Goal: Task Accomplishment & Management: Manage account settings

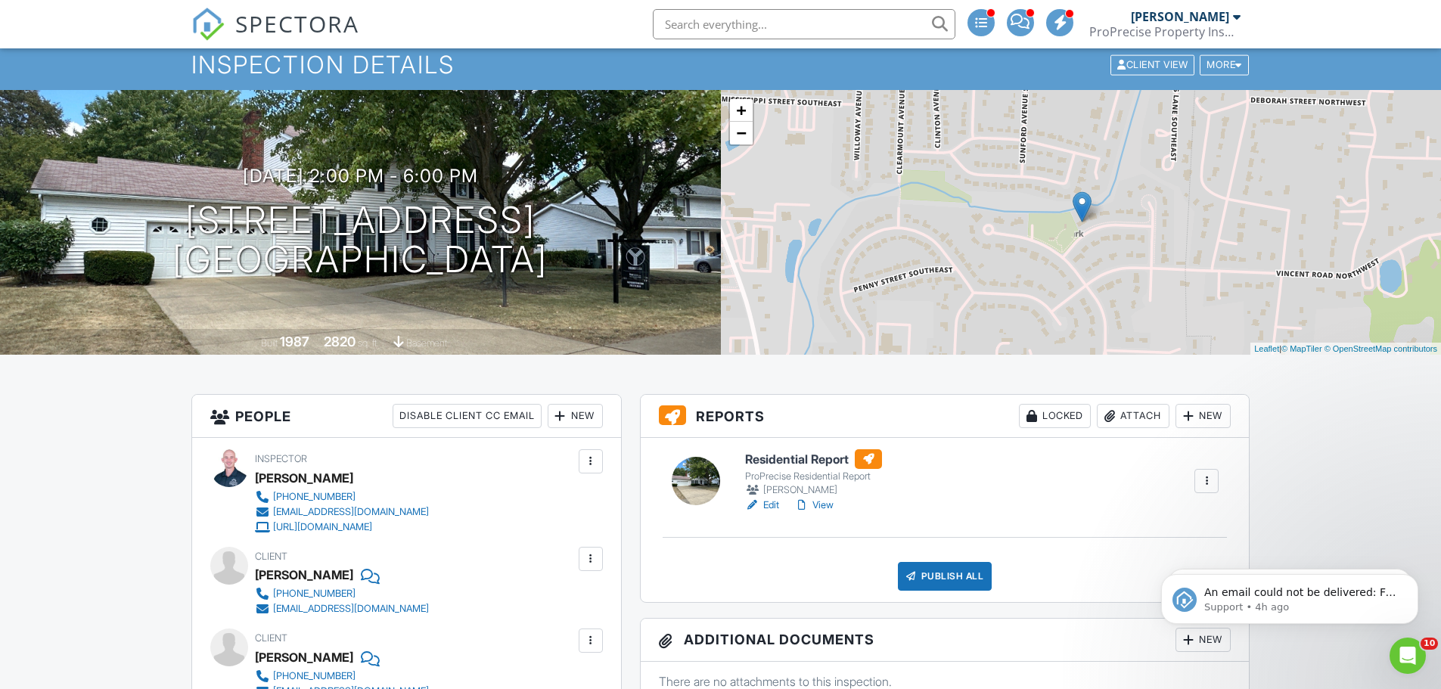
scroll to position [76, 0]
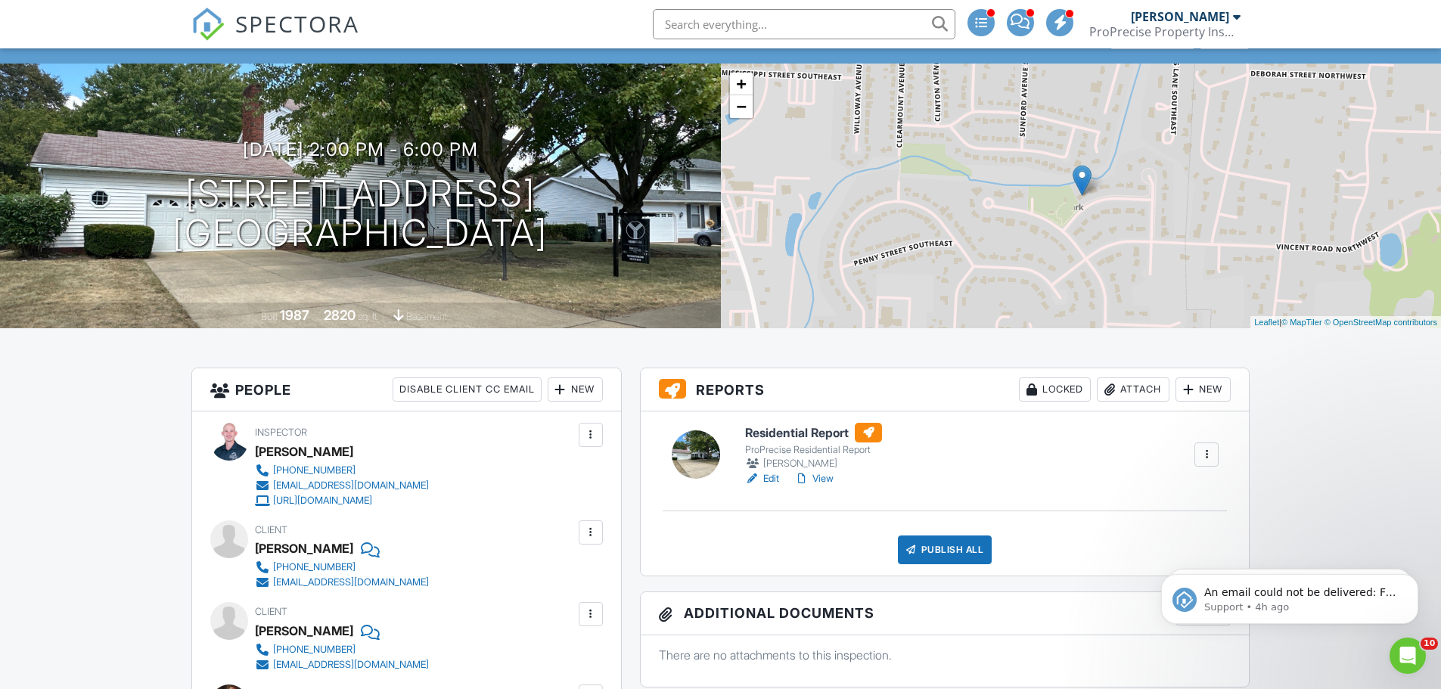
click at [829, 480] on link "View" at bounding box center [813, 478] width 39 height 15
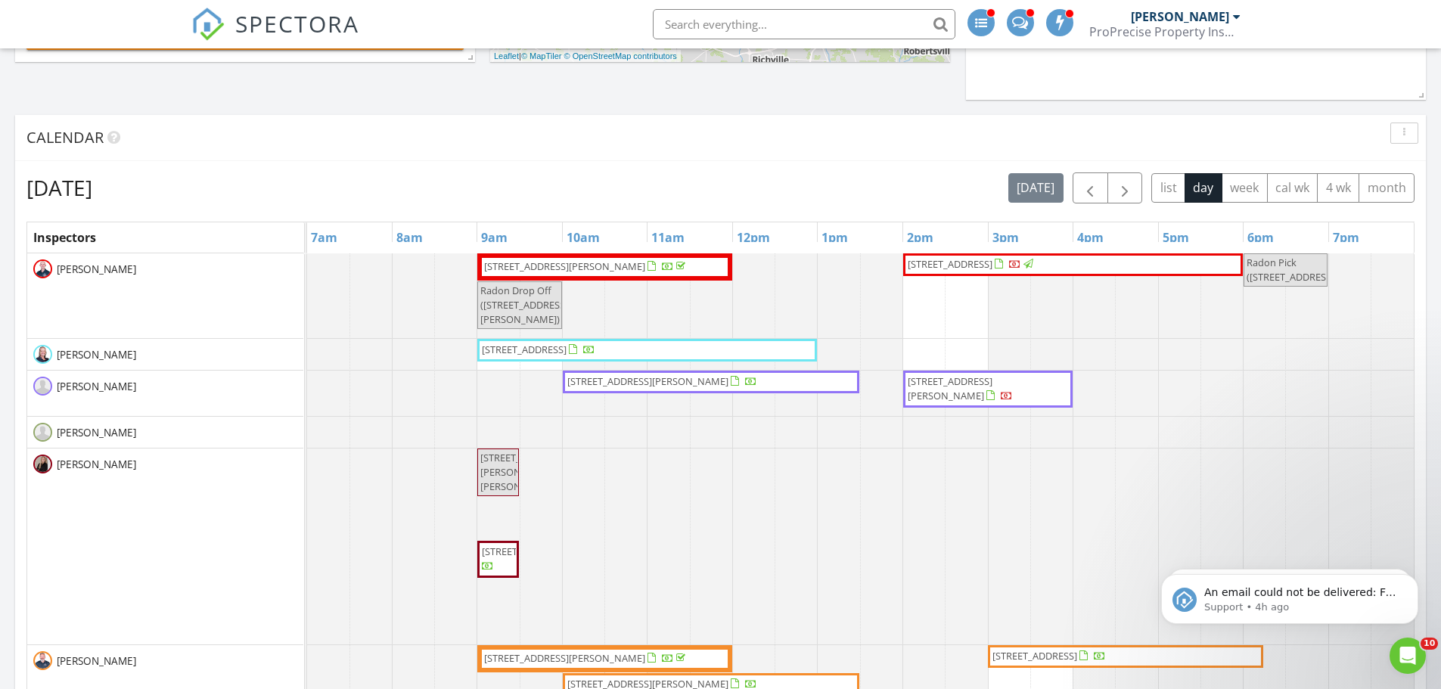
scroll to position [832, 0]
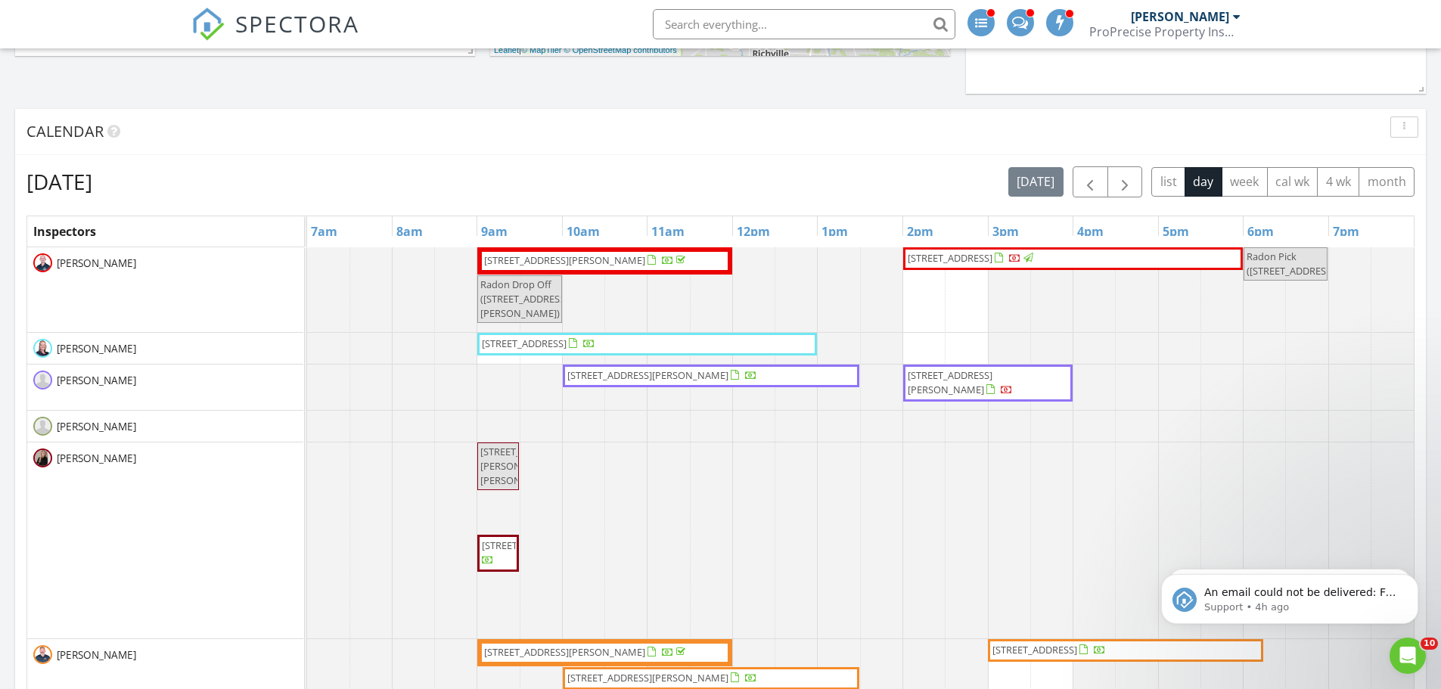
click at [567, 344] on span "[STREET_ADDRESS]" at bounding box center [524, 344] width 85 height 14
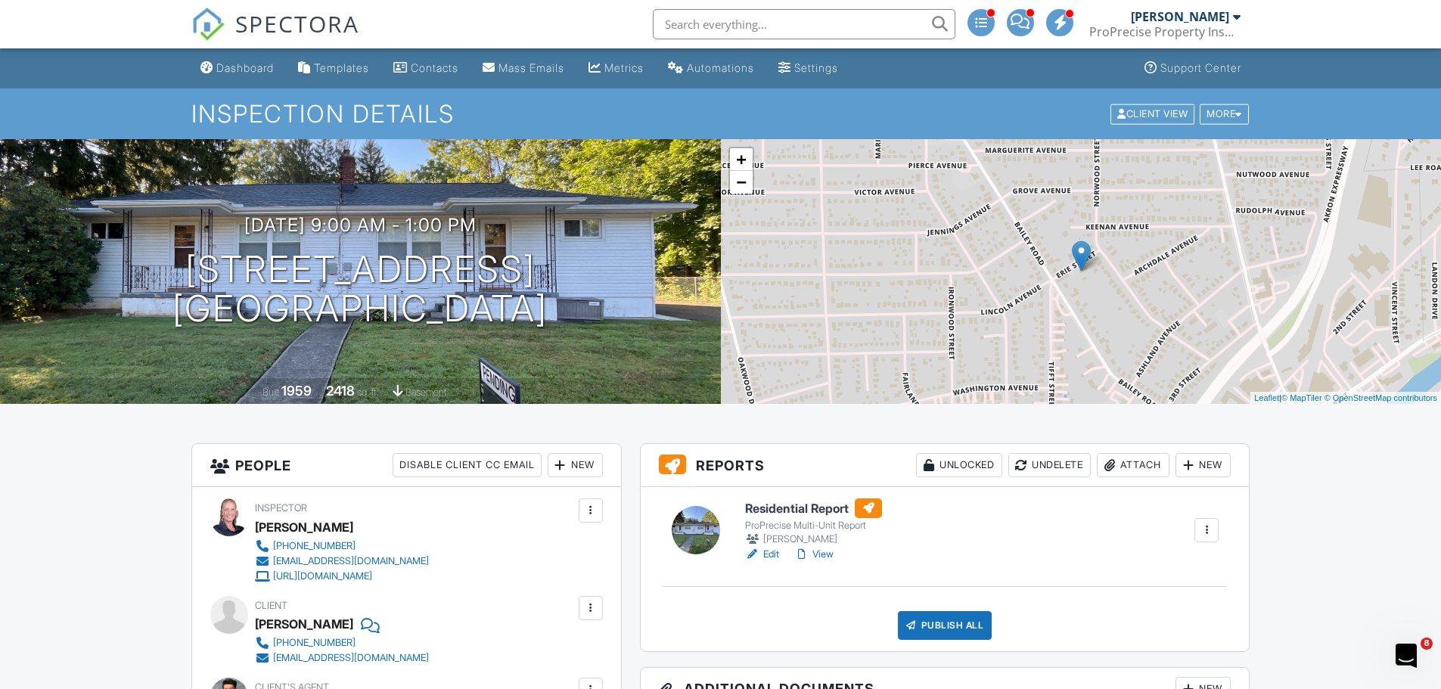
click at [820, 551] on link "View" at bounding box center [813, 554] width 39 height 15
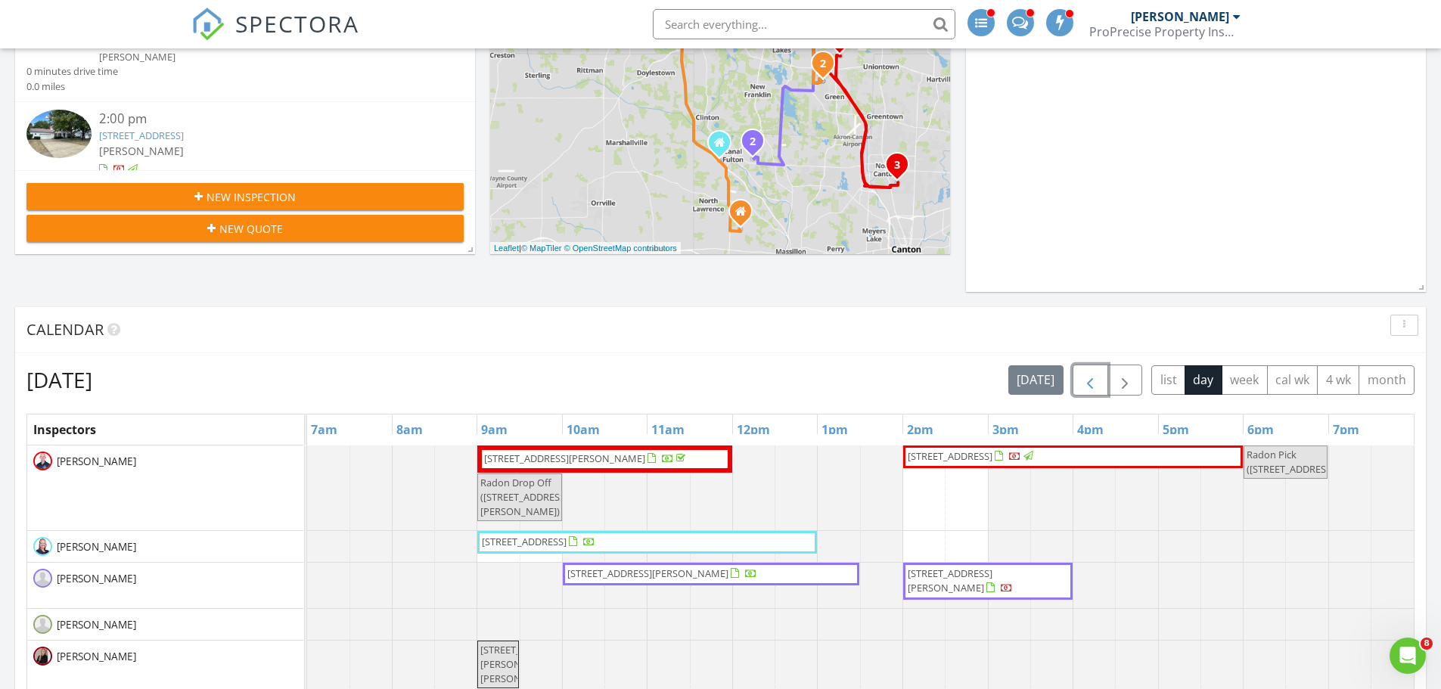
click at [1090, 384] on span "button" at bounding box center [1090, 380] width 18 height 18
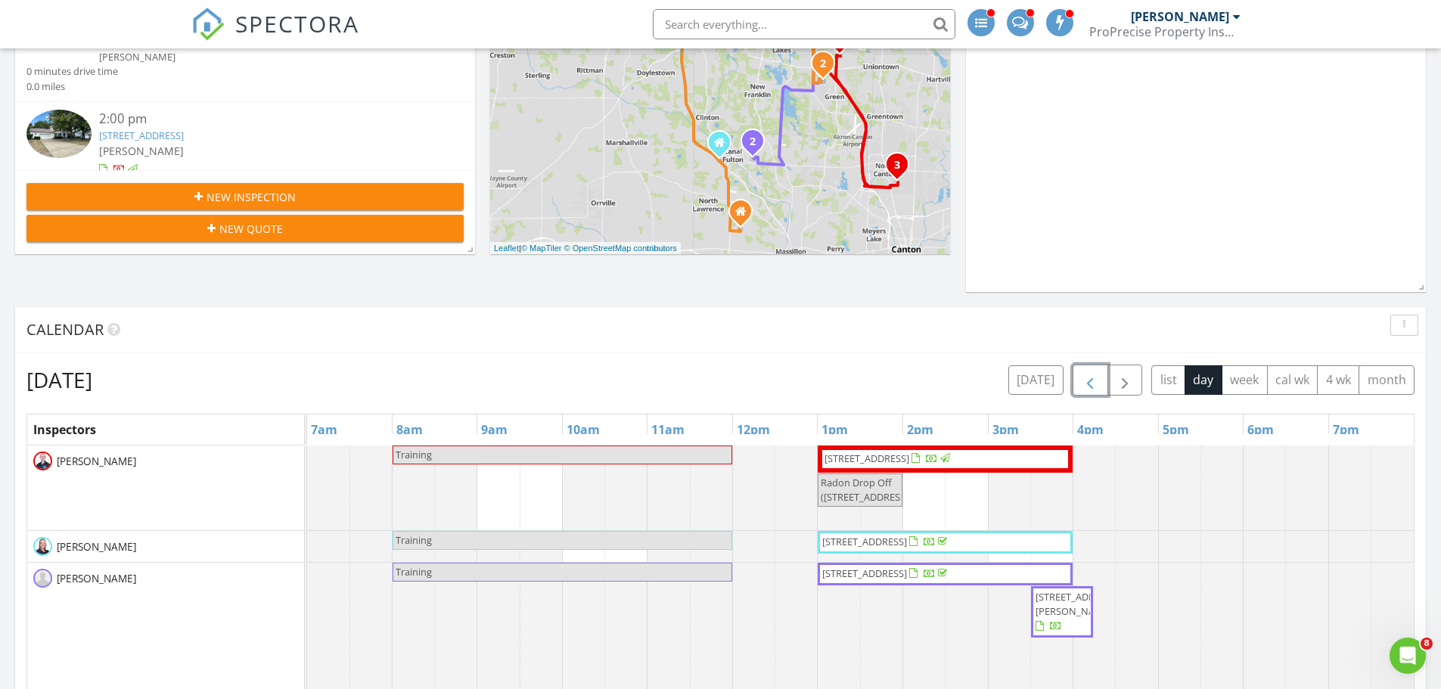
click at [1090, 384] on span "button" at bounding box center [1090, 380] width 18 height 18
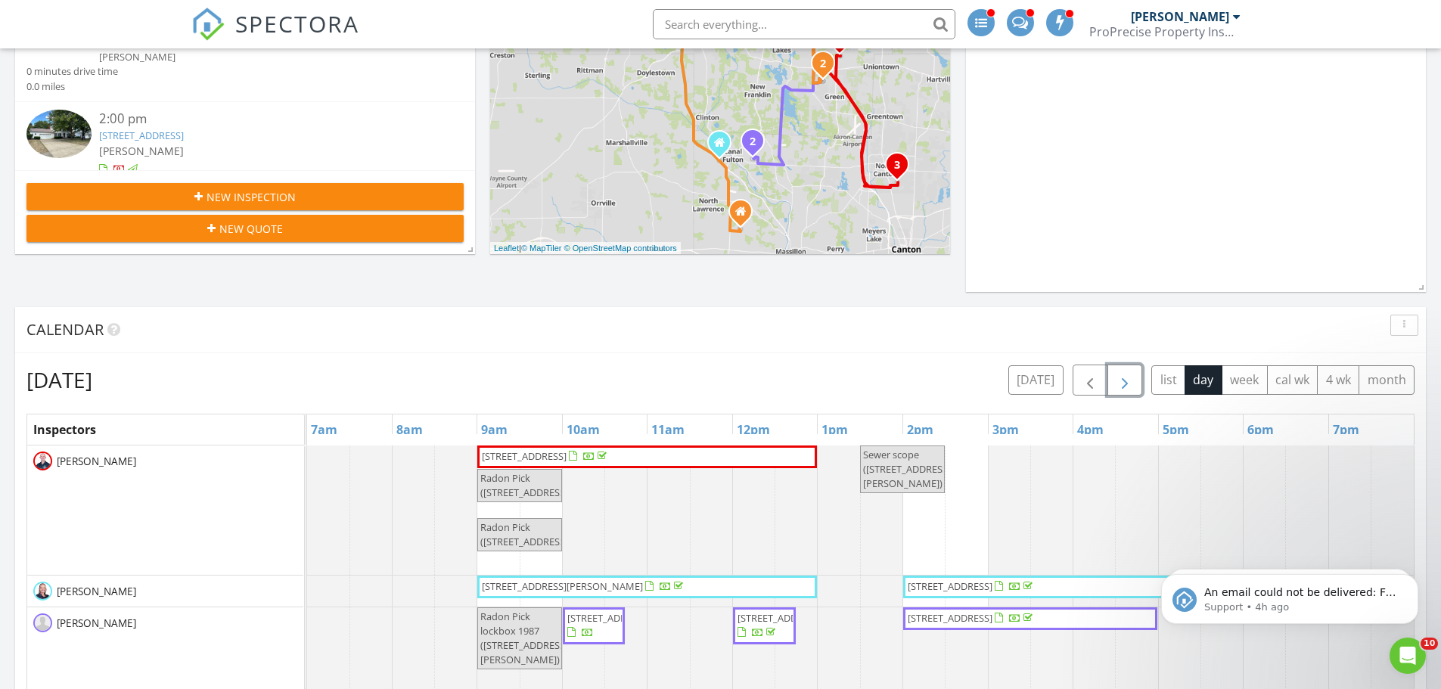
click at [1124, 383] on span "button" at bounding box center [1125, 380] width 18 height 18
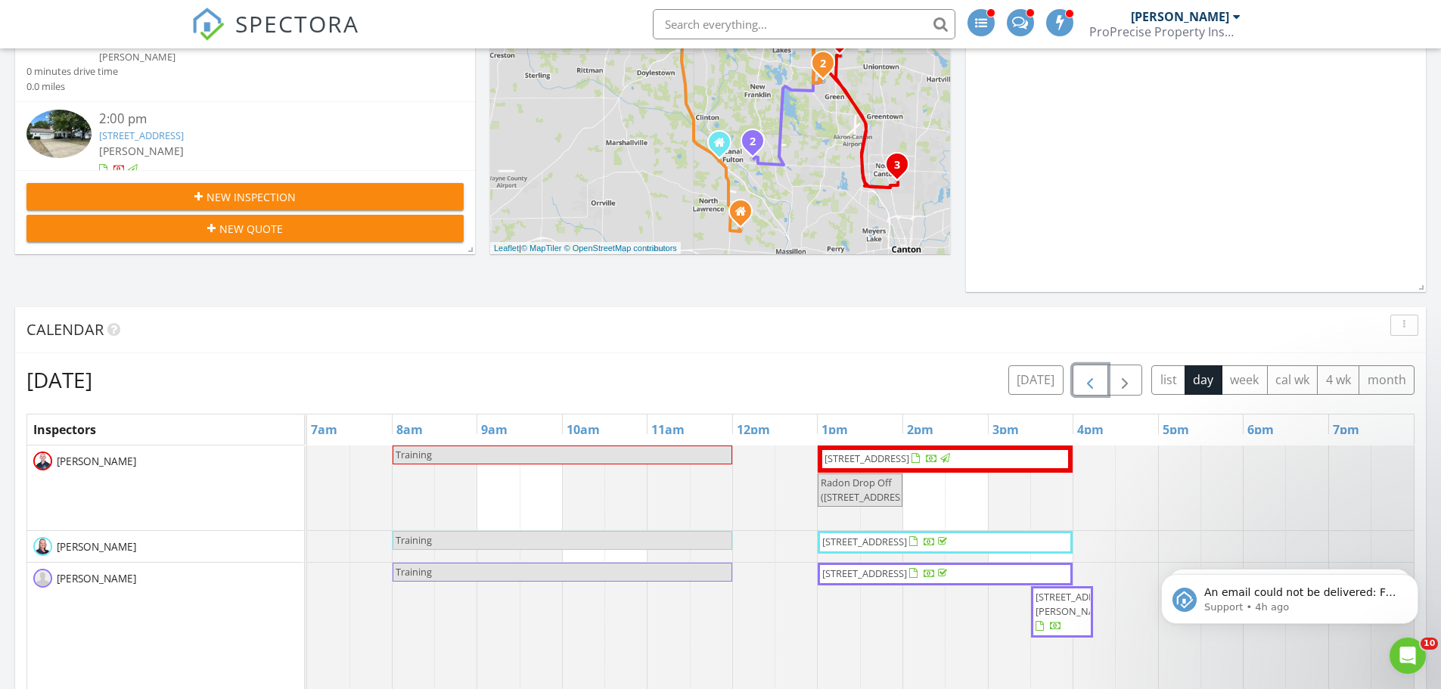
click at [1085, 385] on span "button" at bounding box center [1090, 380] width 18 height 18
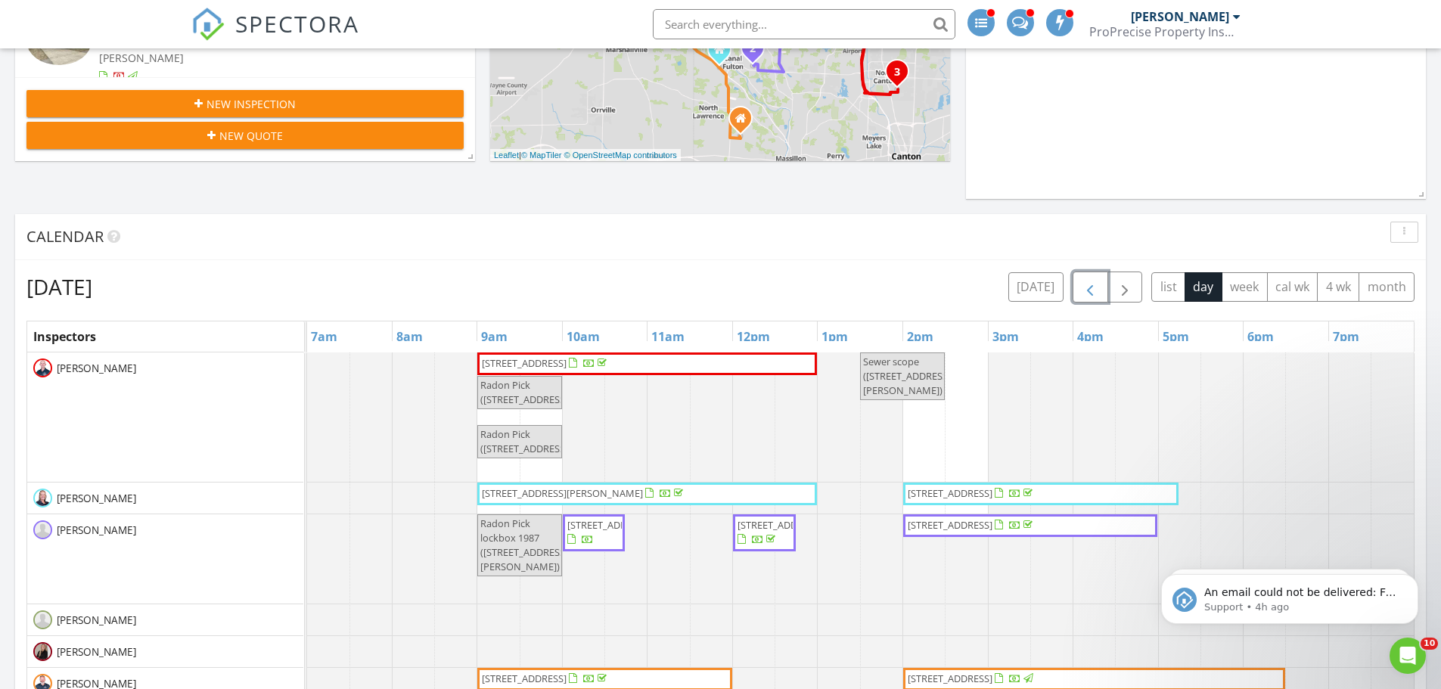
scroll to position [785, 0]
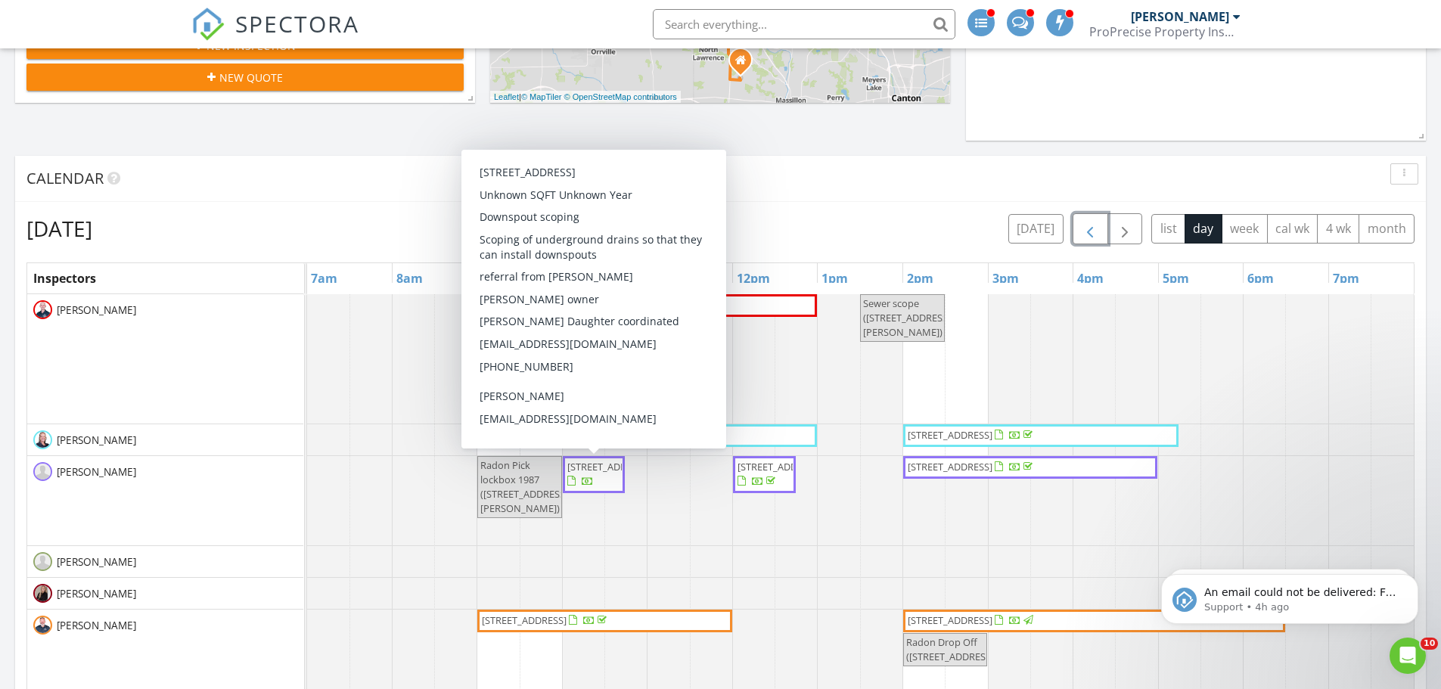
click at [612, 480] on span "12566 The Bluffs, Strongsville 44136" at bounding box center [594, 475] width 56 height 30
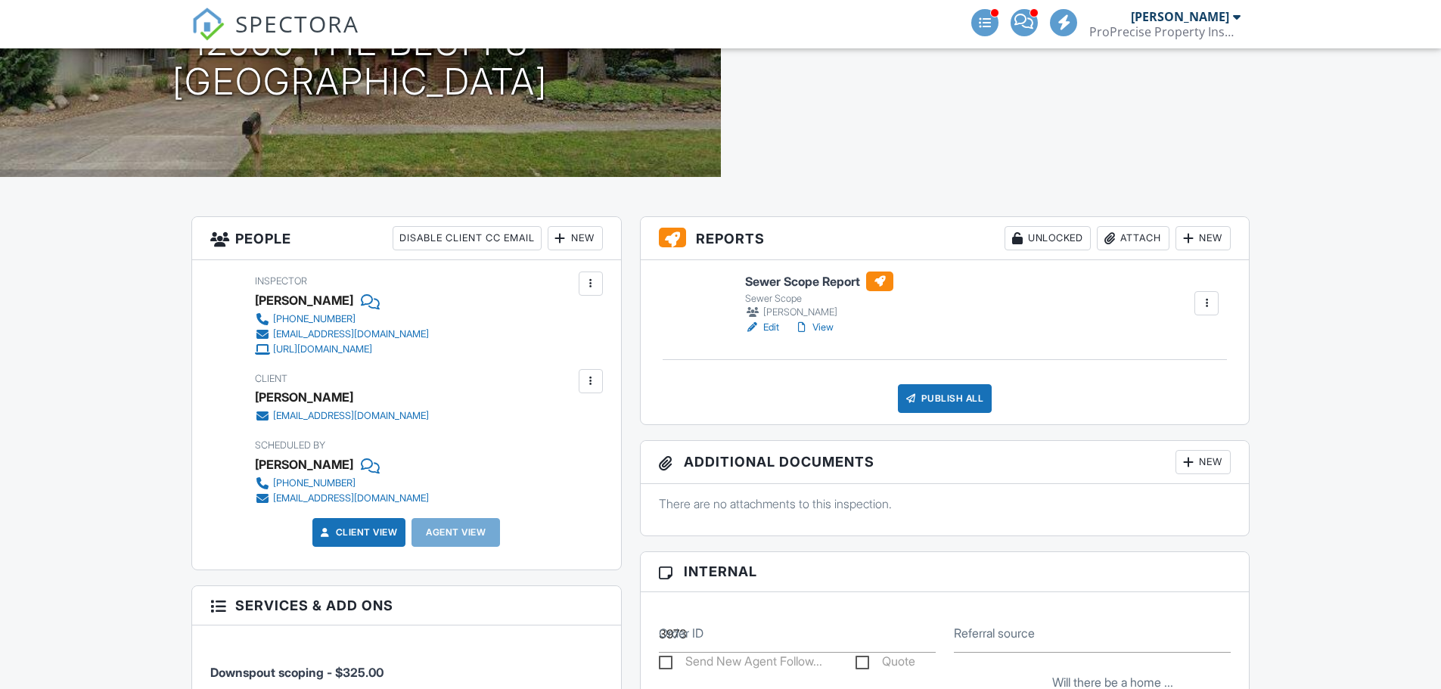
scroll to position [227, 0]
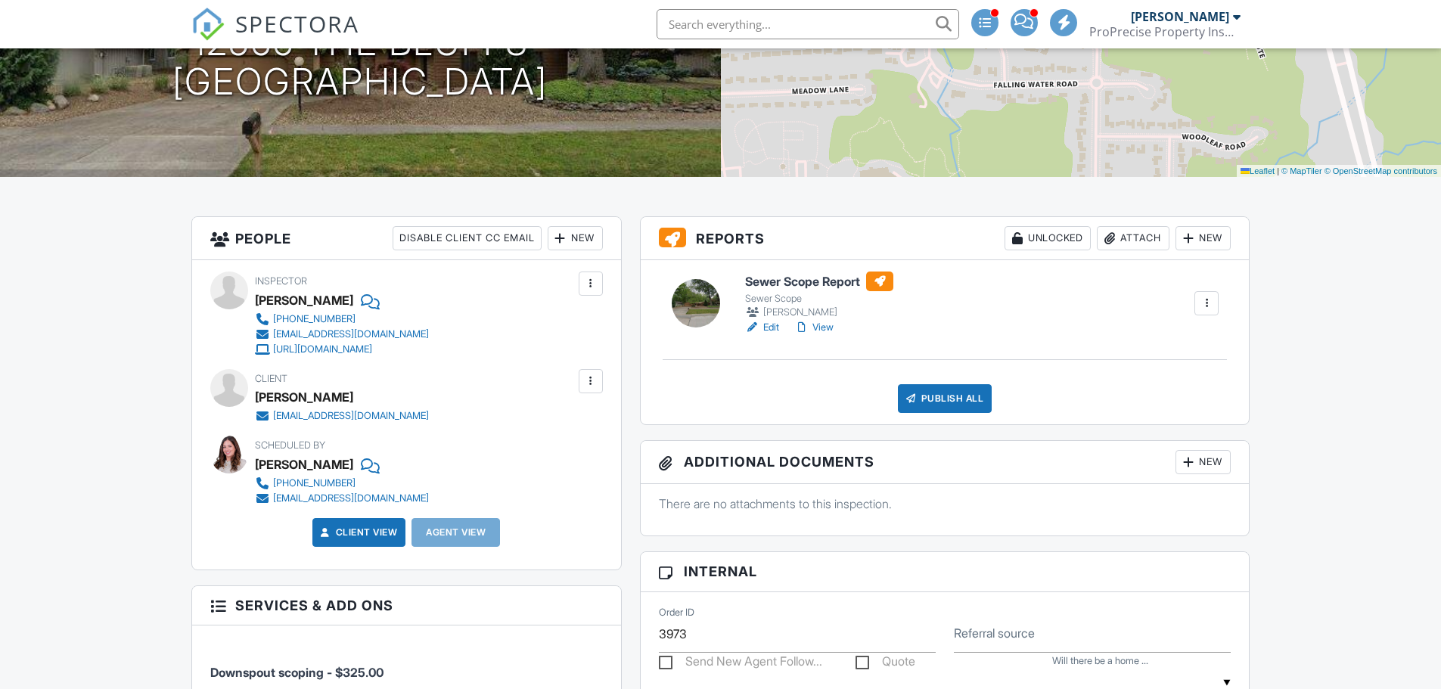
click at [773, 328] on link "Edit" at bounding box center [762, 327] width 34 height 15
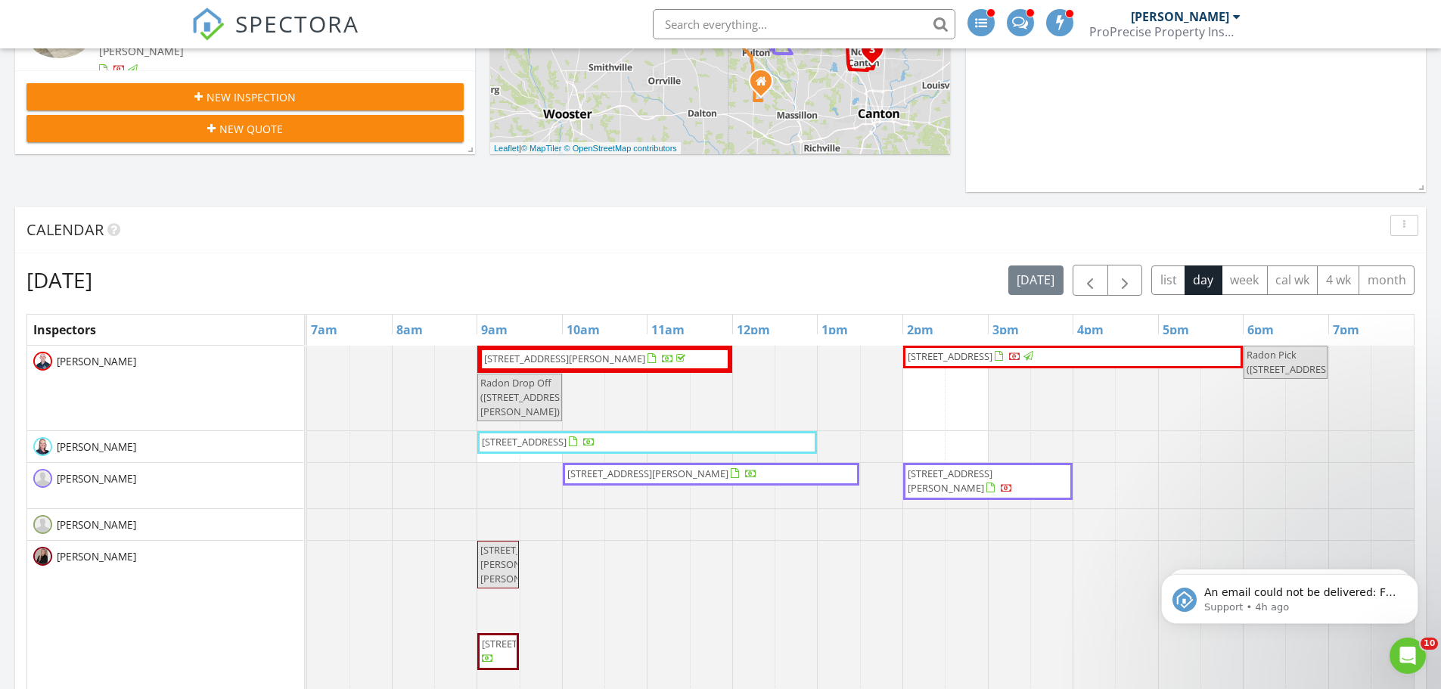
scroll to position [756, 0]
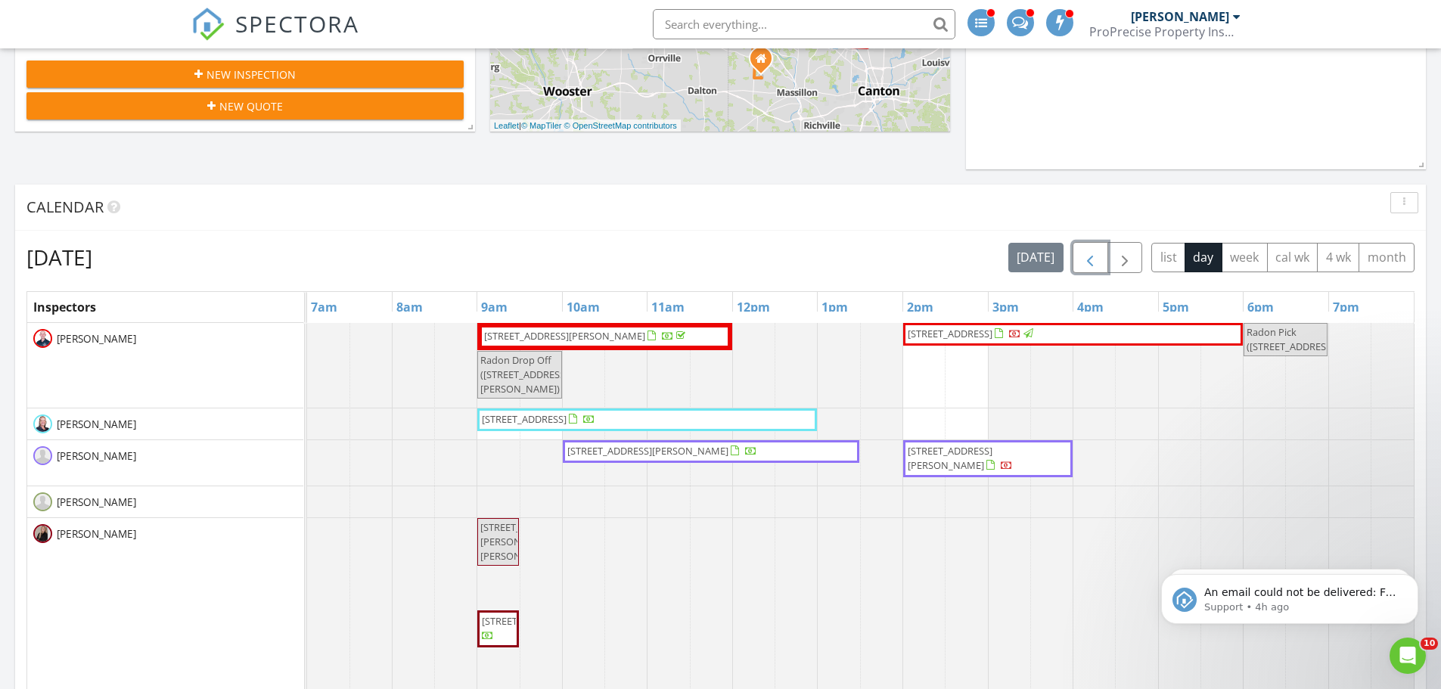
click at [1094, 259] on span "button" at bounding box center [1090, 258] width 18 height 18
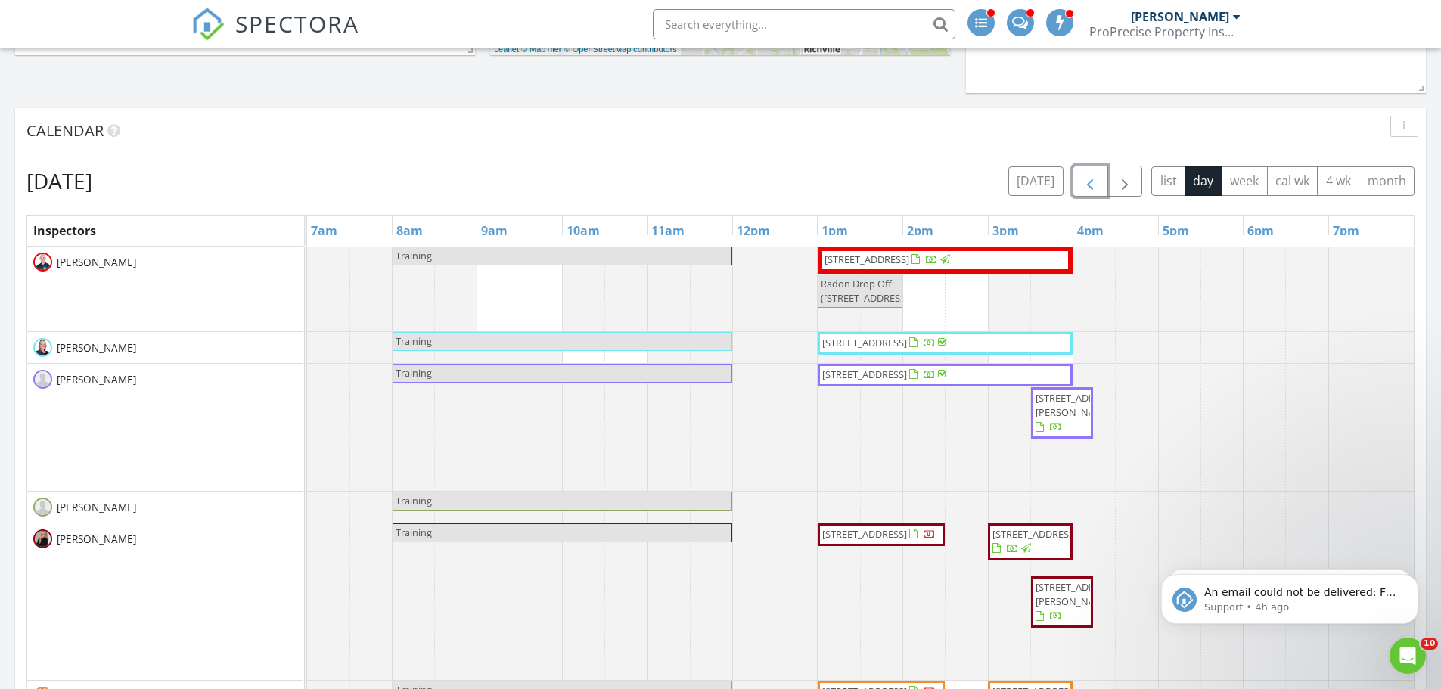
scroll to position [832, 0]
click at [1092, 184] on span "button" at bounding box center [1090, 182] width 18 height 18
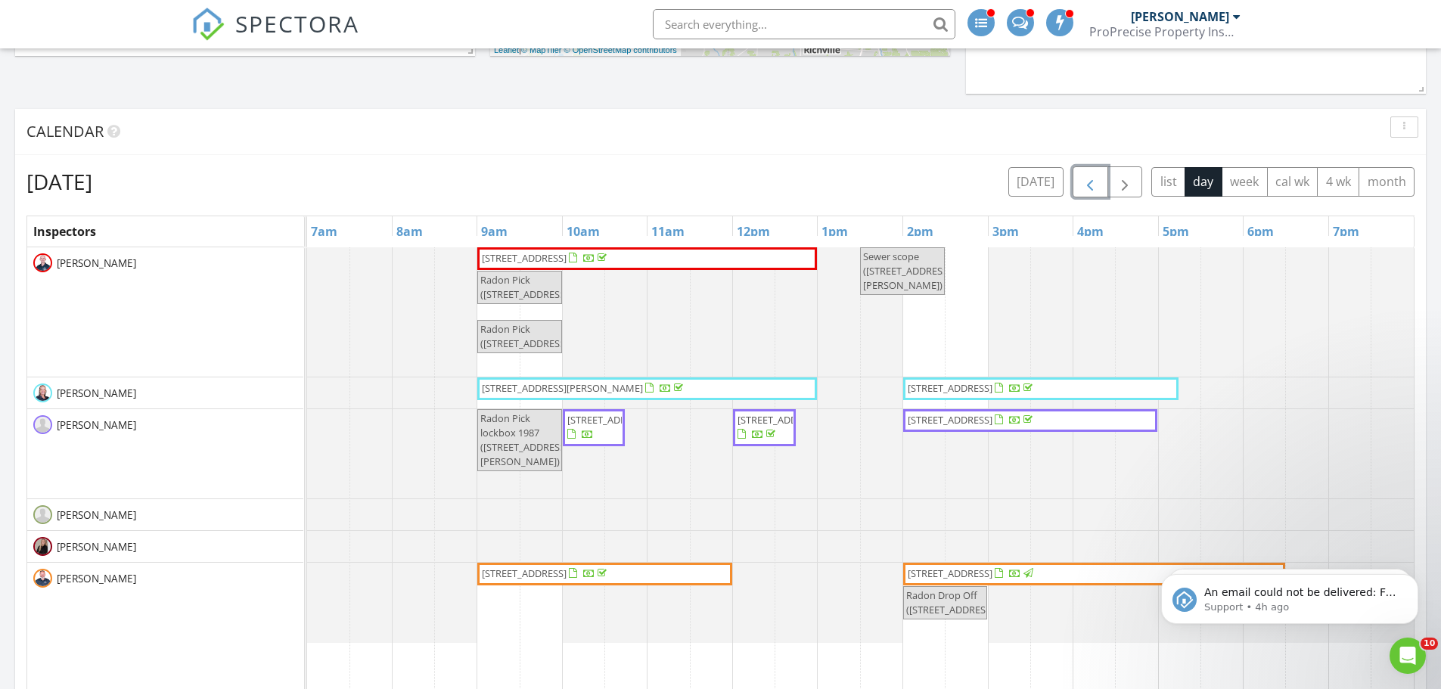
scroll to position [908, 0]
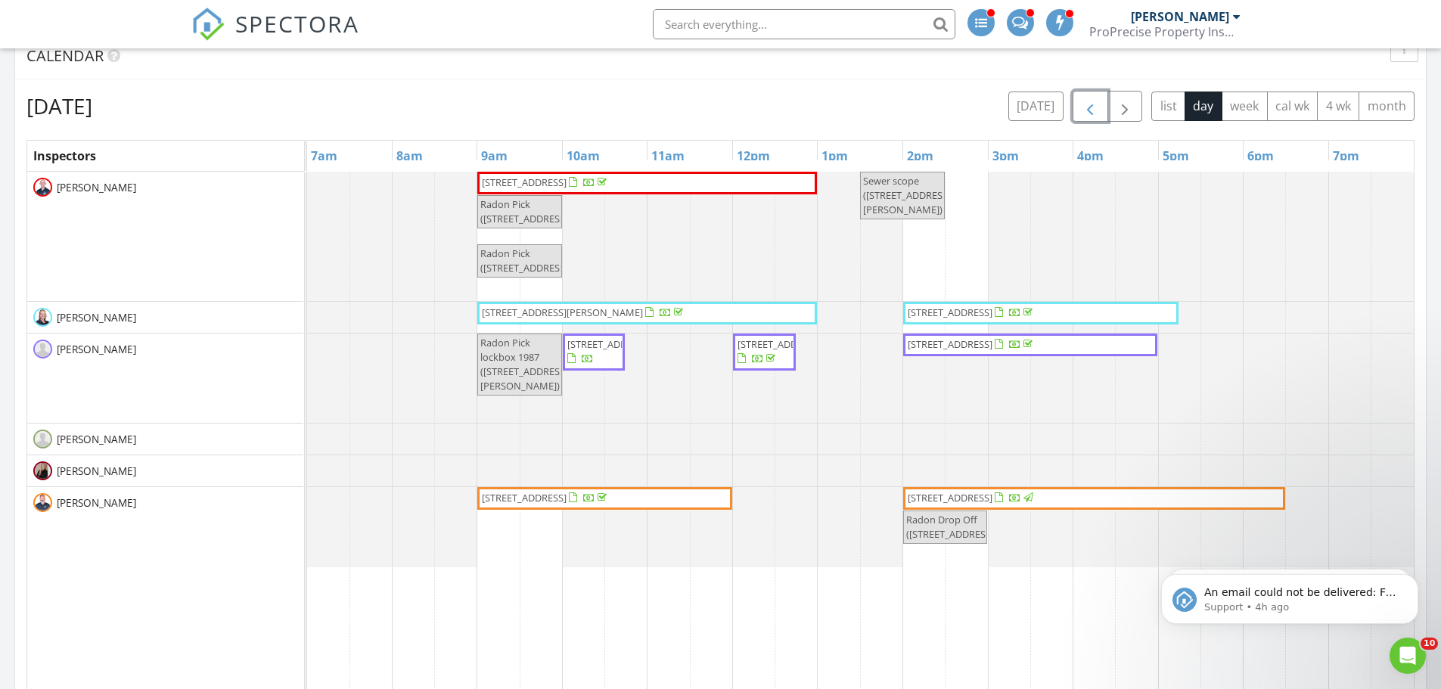
click at [992, 498] on span "1766 Far View Rd, Akron 44312" at bounding box center [950, 498] width 85 height 14
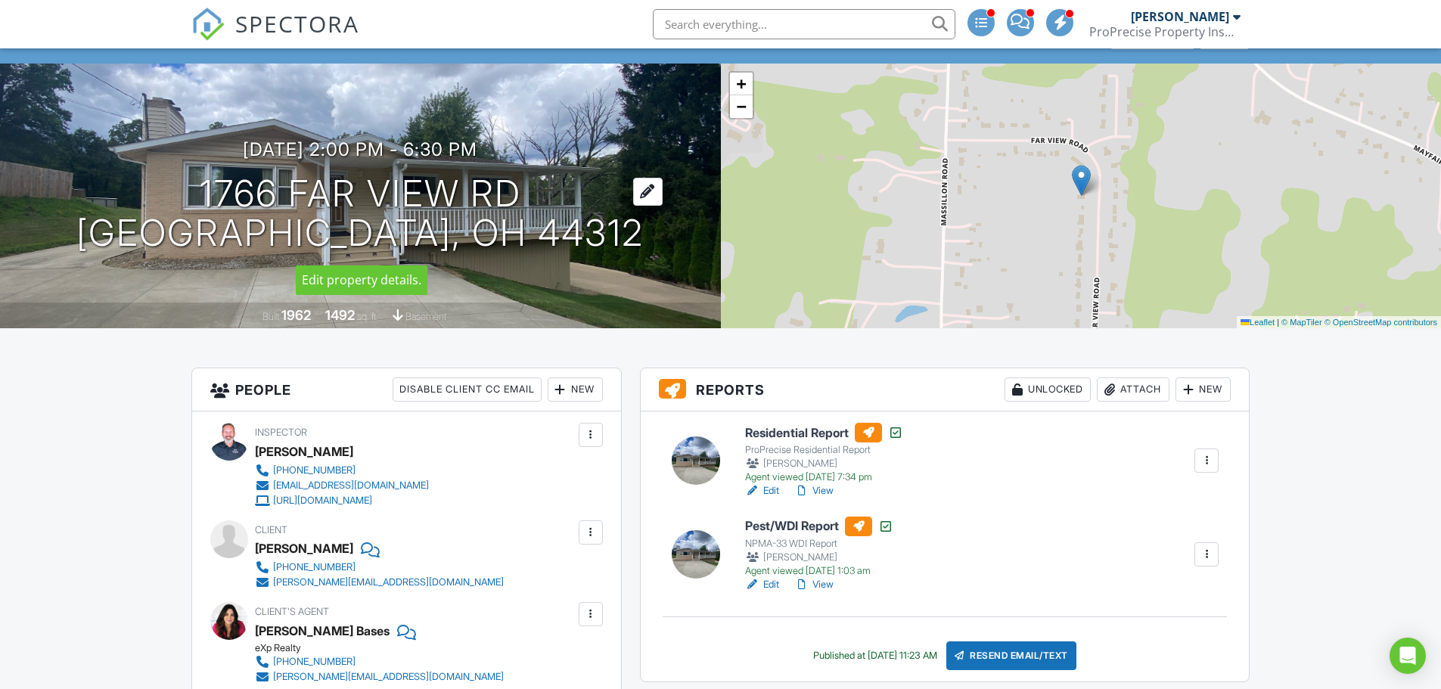
click at [254, 195] on h1 "1766 Far View Rd Akron, OH 44312" at bounding box center [359, 214] width 567 height 80
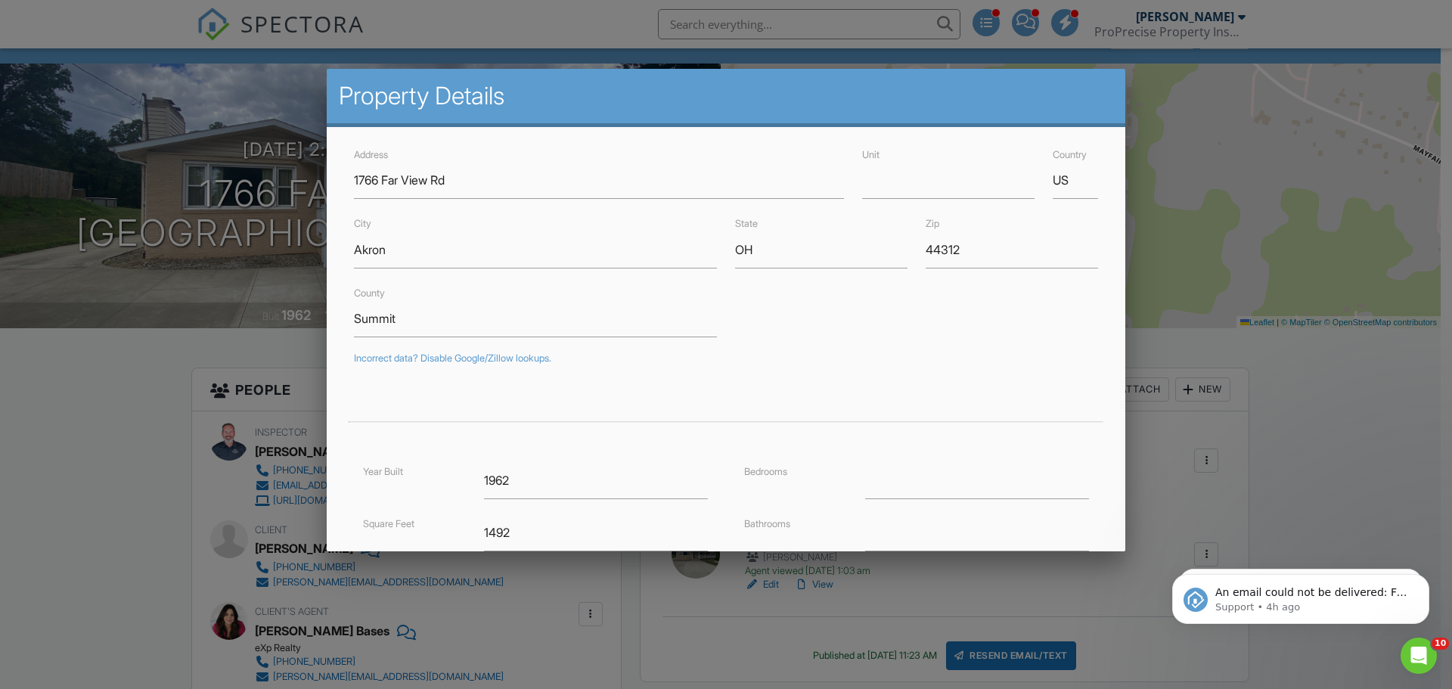
click at [102, 411] on div at bounding box center [726, 355] width 1452 height 862
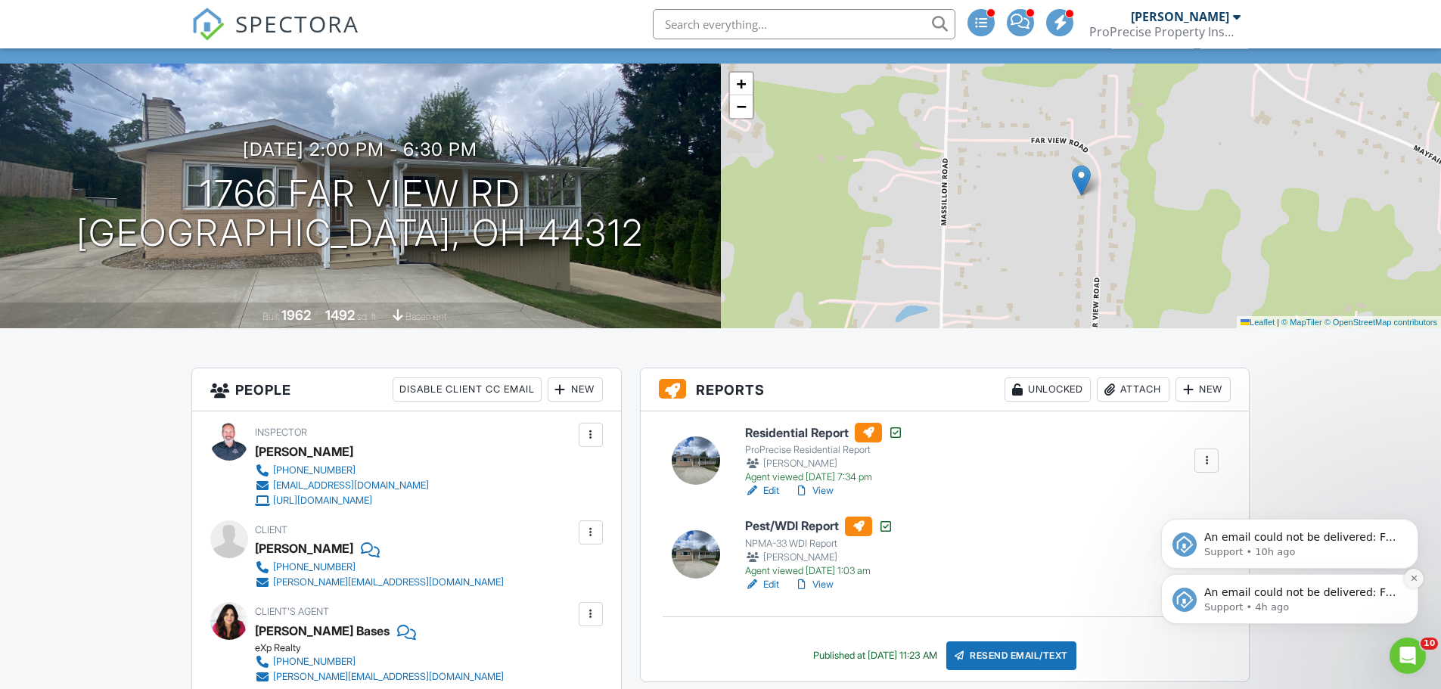
click at [1411, 576] on icon "Dismiss notification" at bounding box center [1413, 578] width 5 height 5
click at [1411, 578] on icon "Dismiss notification" at bounding box center [1414, 578] width 8 height 8
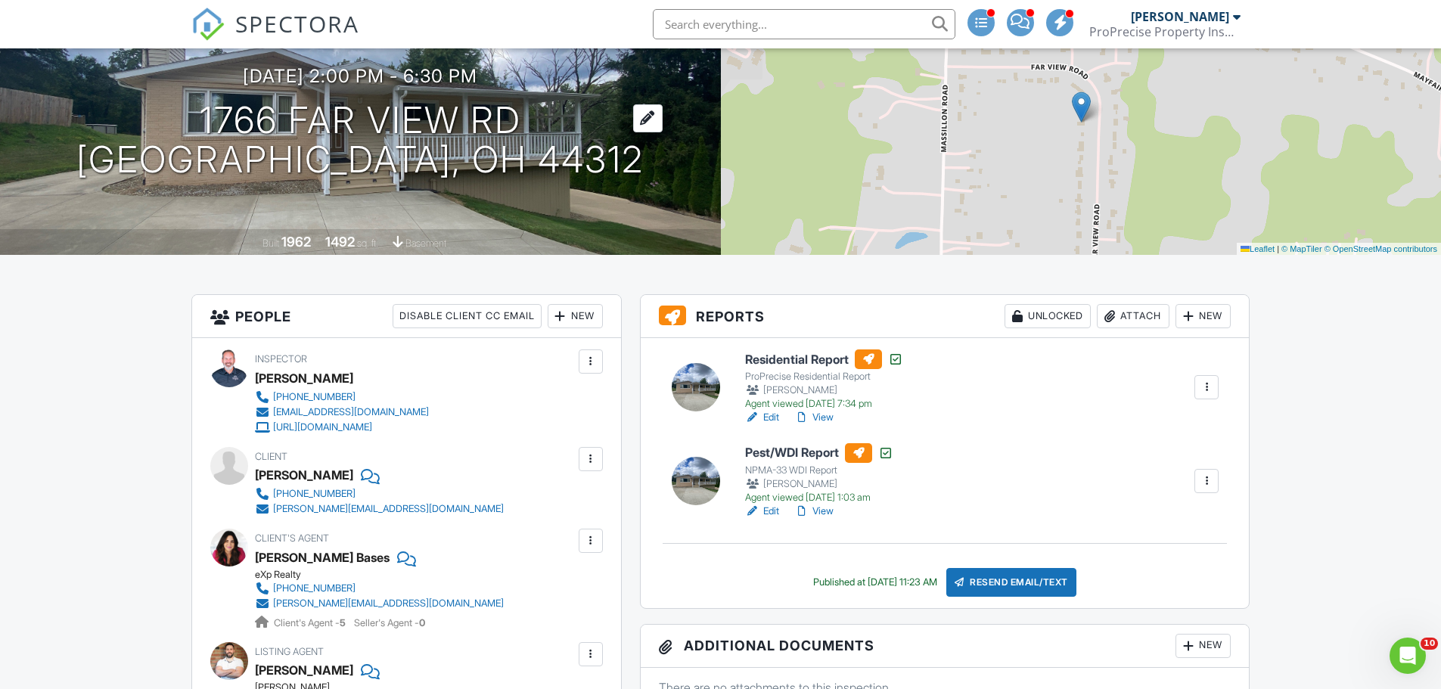
scroll to position [76, 0]
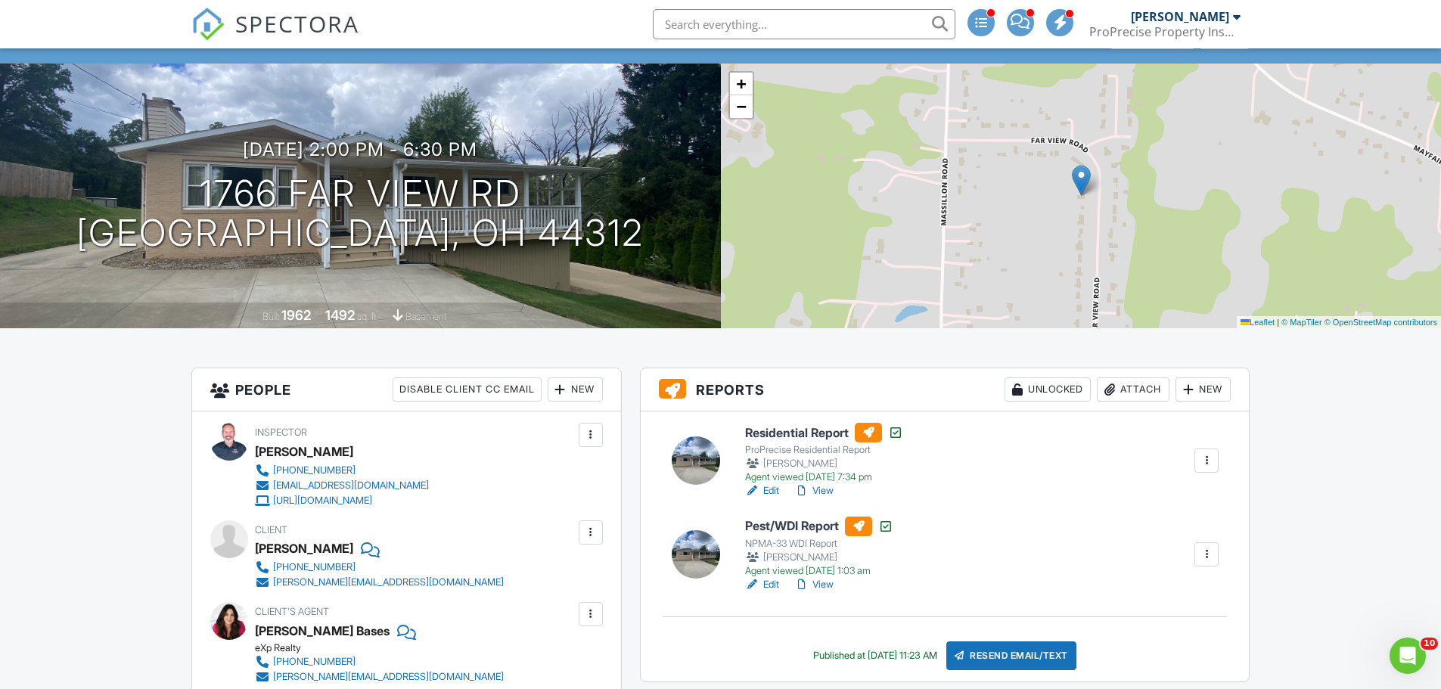
click at [1136, 386] on div "Attach" at bounding box center [1133, 389] width 73 height 24
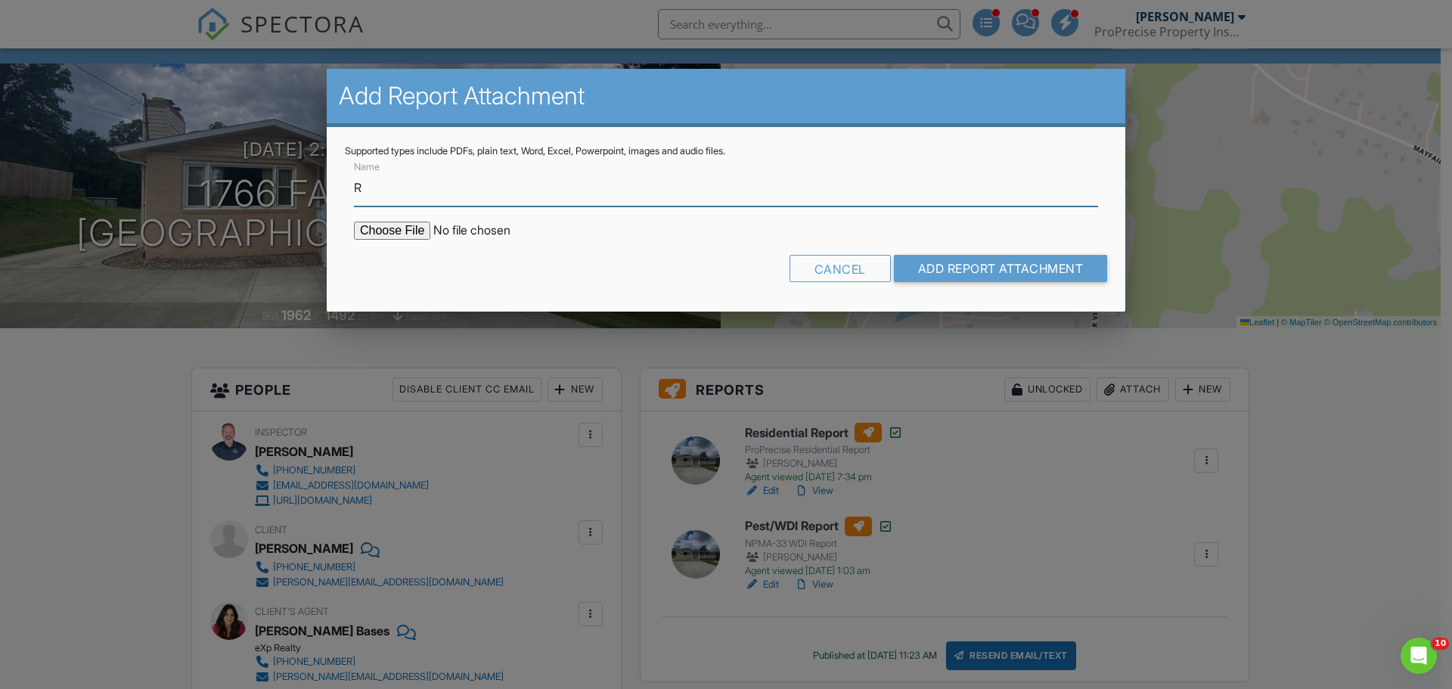
type input "Radon Report"
click at [387, 226] on input "file" at bounding box center [482, 231] width 257 height 18
click at [510, 344] on div at bounding box center [726, 355] width 1452 height 862
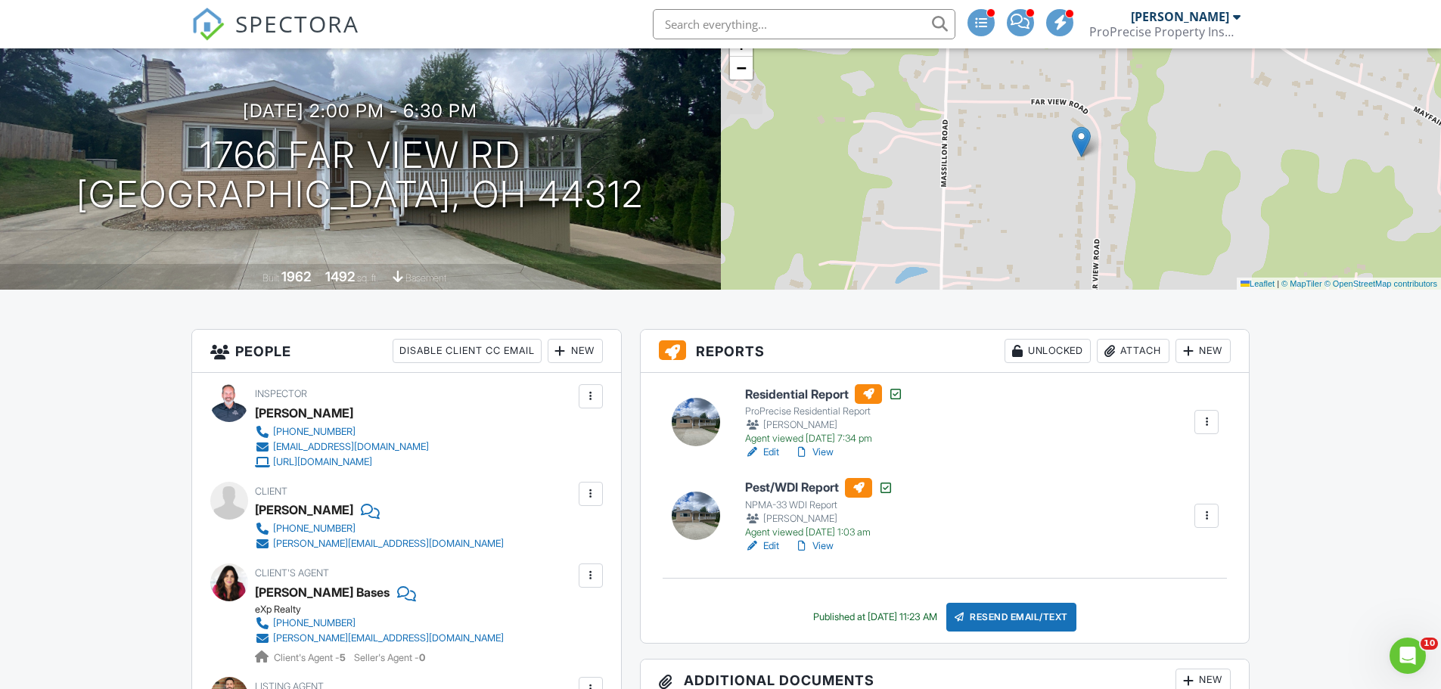
scroll to position [151, 0]
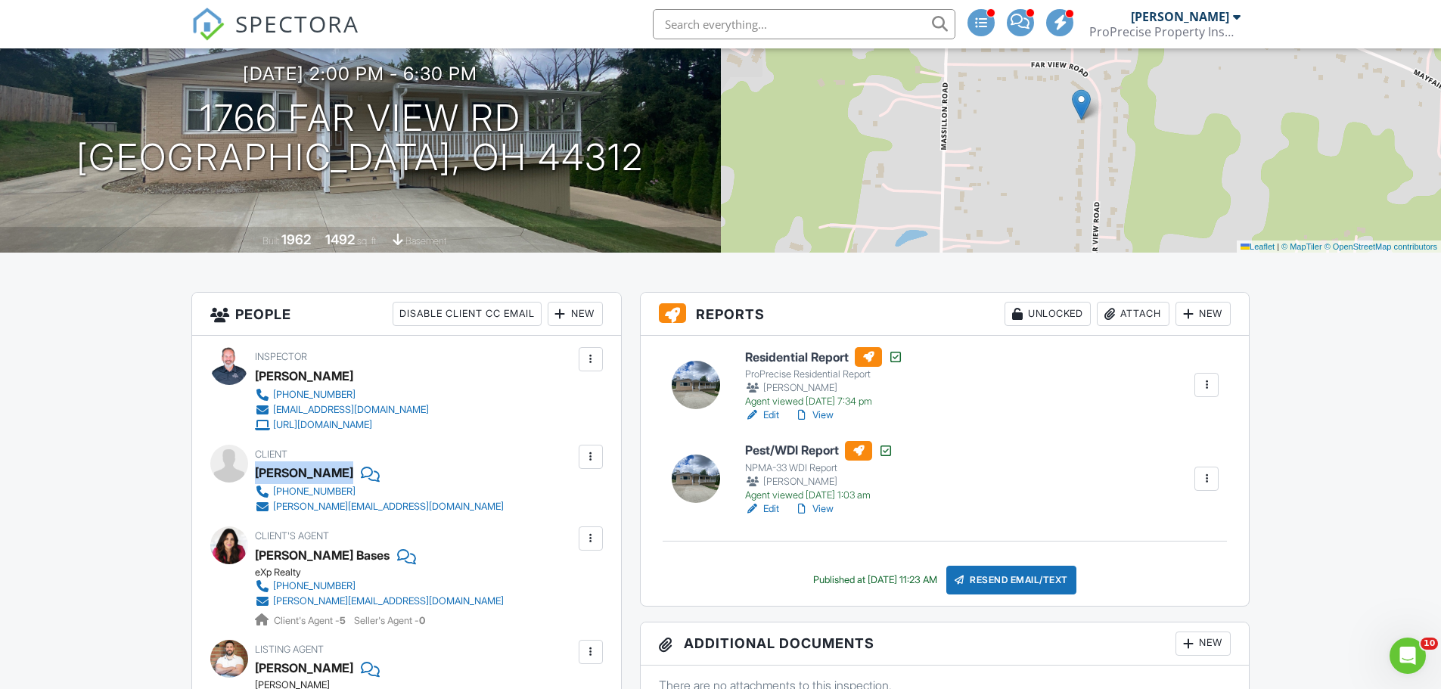
drag, startPoint x: 255, startPoint y: 471, endPoint x: 337, endPoint y: 468, distance: 81.7
click at [337, 468] on div "Taylor Stinnet" at bounding box center [385, 472] width 261 height 23
copy div "Taylor Stinnet"
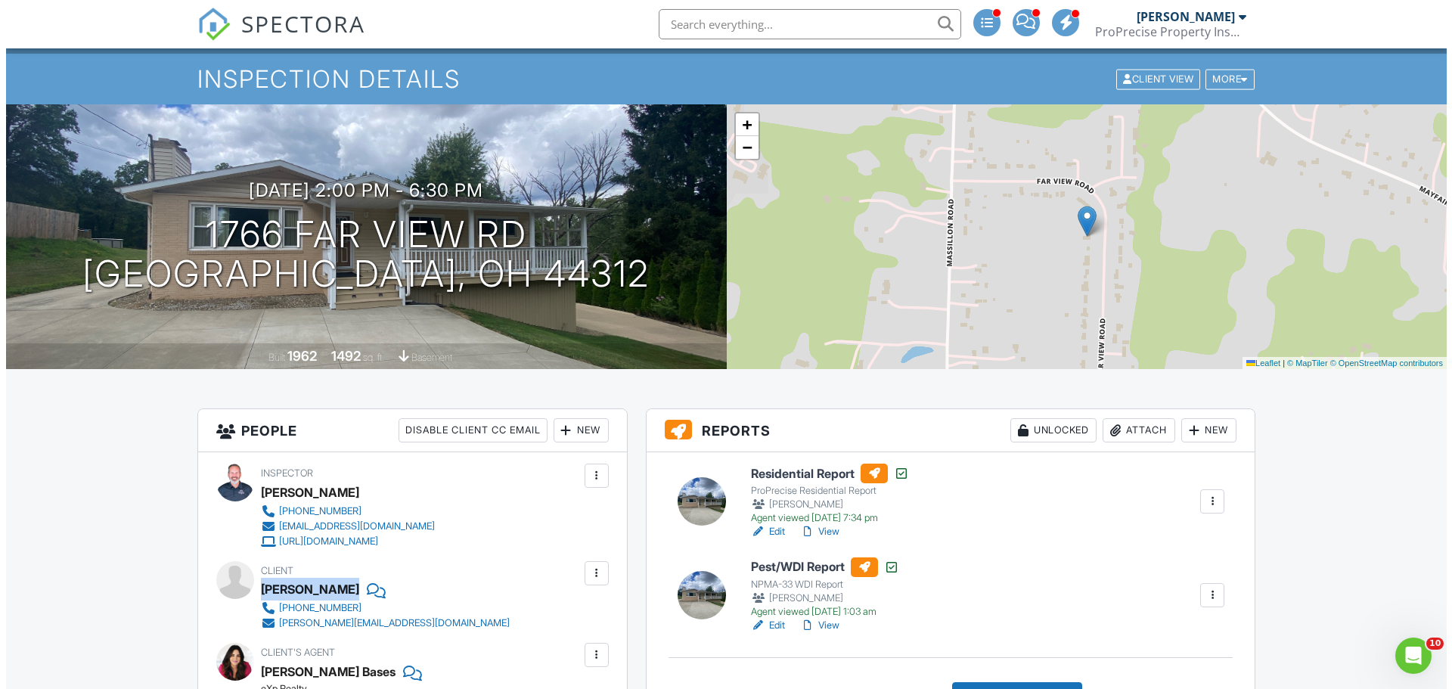
scroll to position [0, 0]
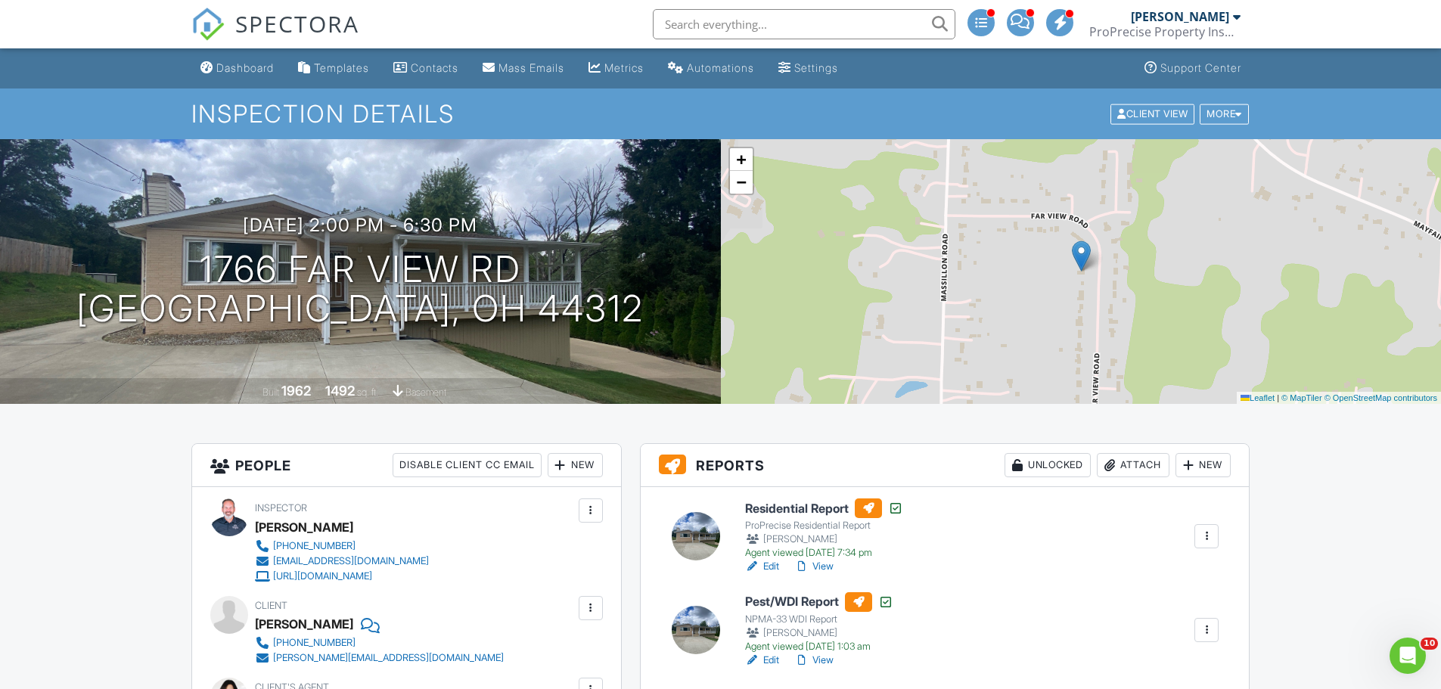
click at [1139, 464] on div "Attach" at bounding box center [1133, 465] width 73 height 24
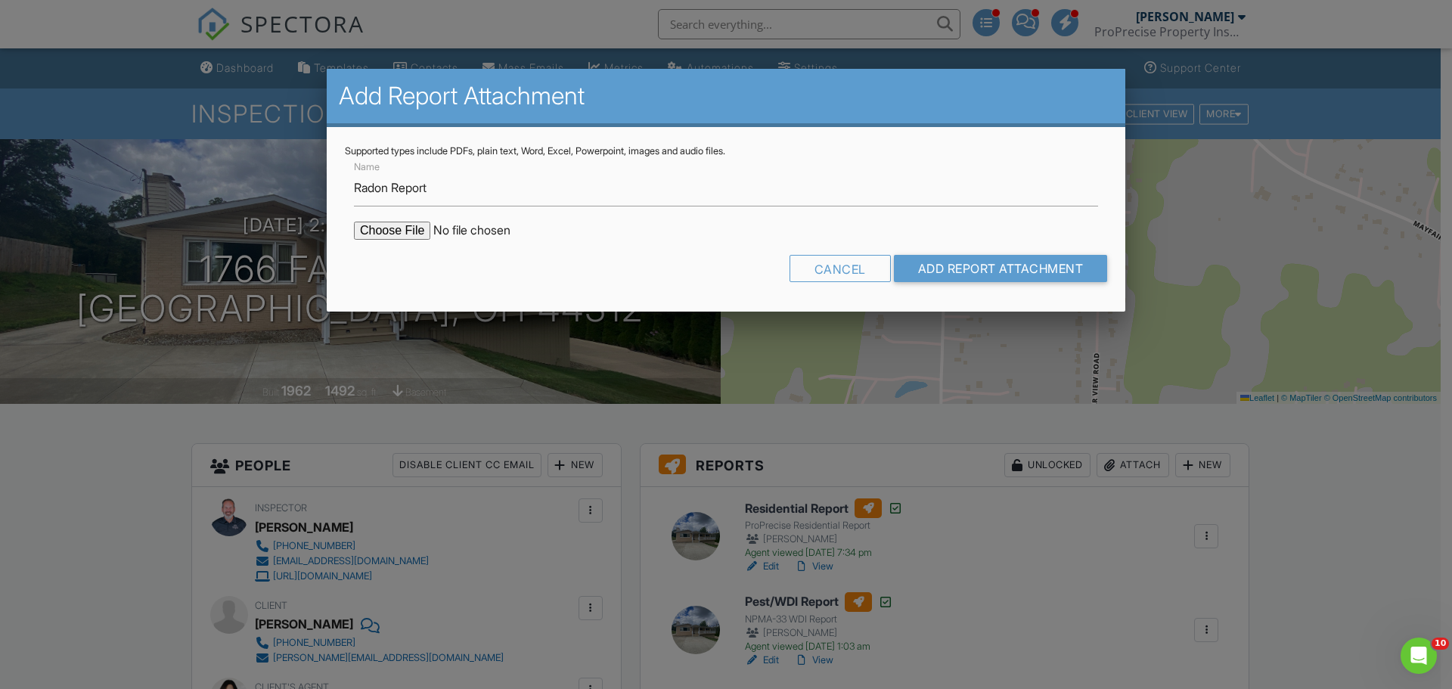
click at [395, 228] on input "file" at bounding box center [482, 231] width 257 height 18
type input "C:\fakepath\Radon Report- 1766-Far-View-Rd.pdf"
click at [965, 262] on input "Add Report Attachment" at bounding box center [1001, 268] width 214 height 27
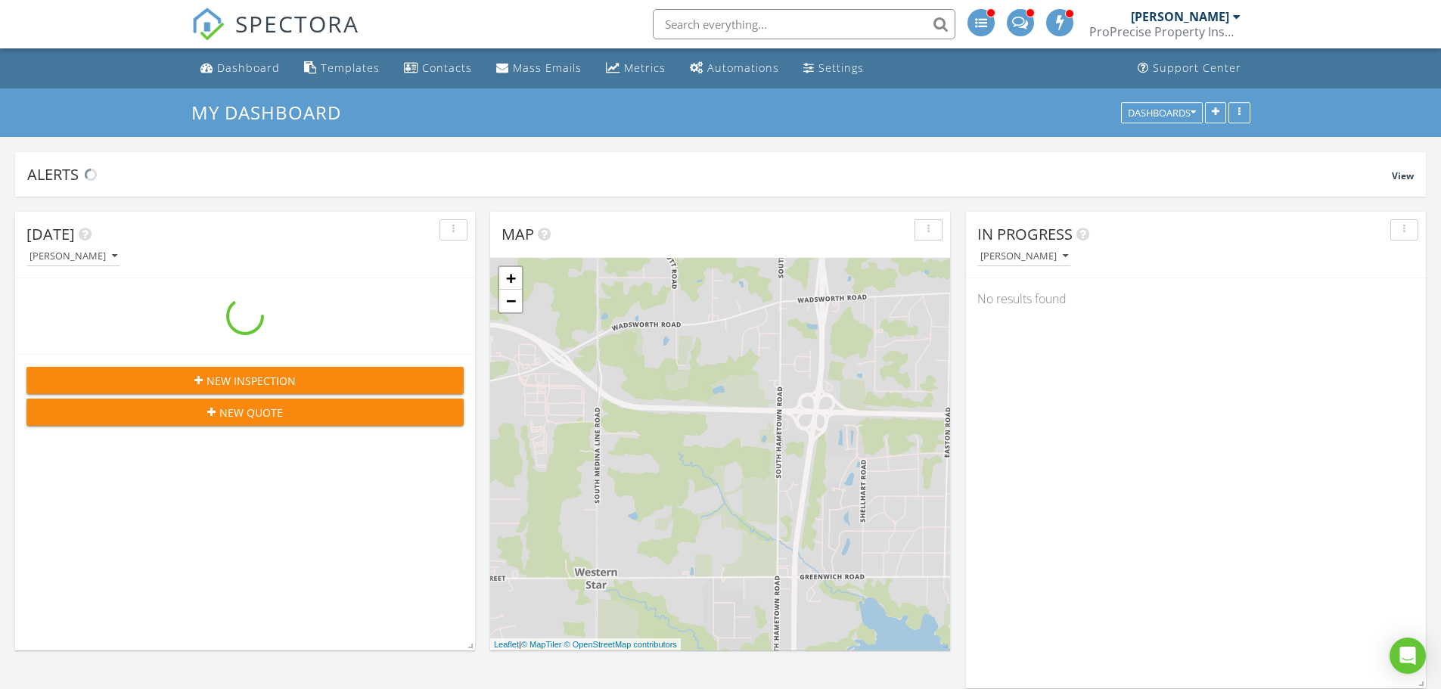
scroll to position [1438, 1464]
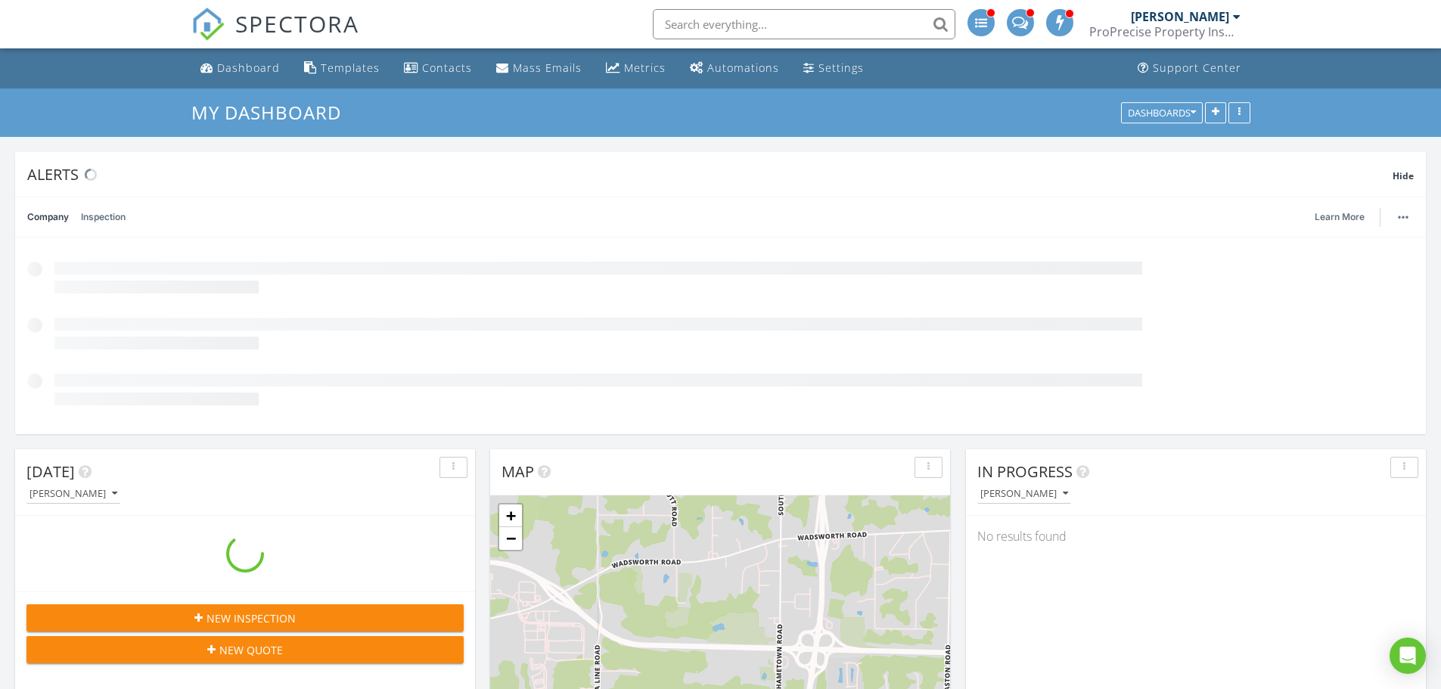
click at [1231, 23] on div "[PERSON_NAME]" at bounding box center [1186, 16] width 110 height 15
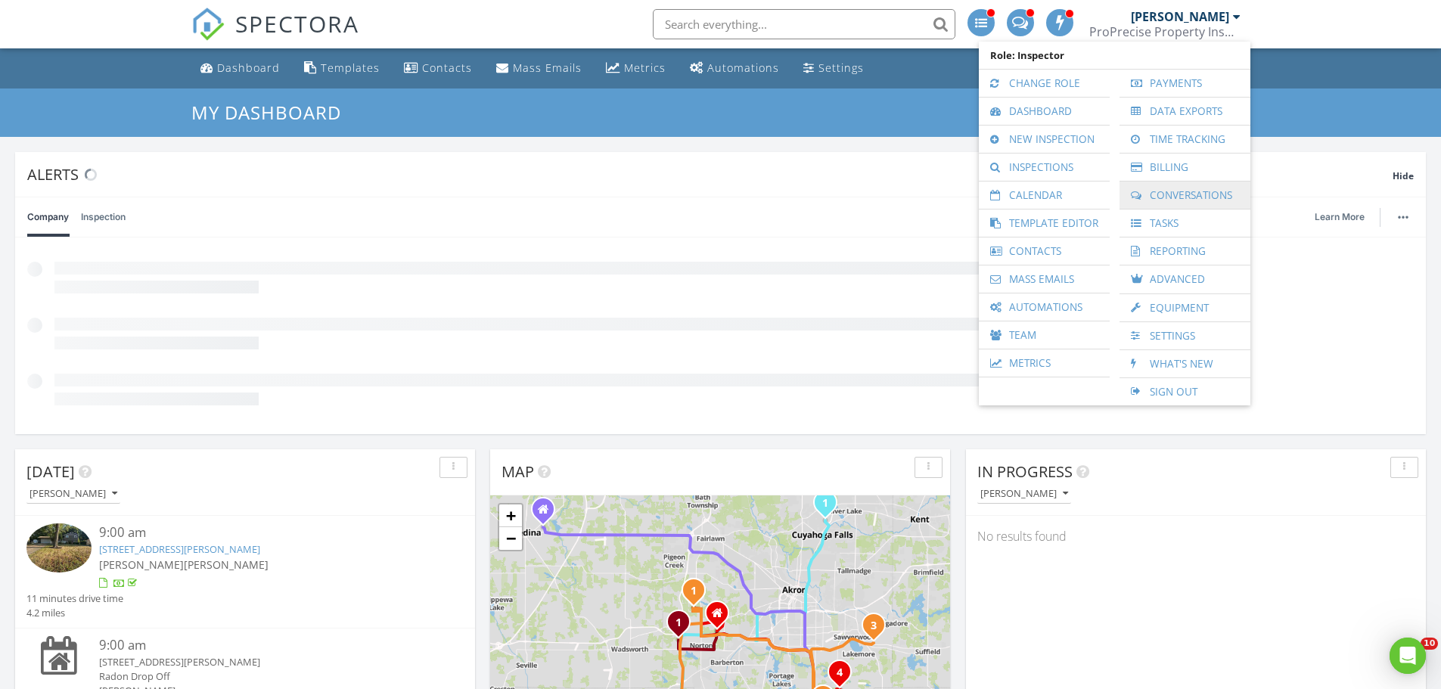
scroll to position [0, 0]
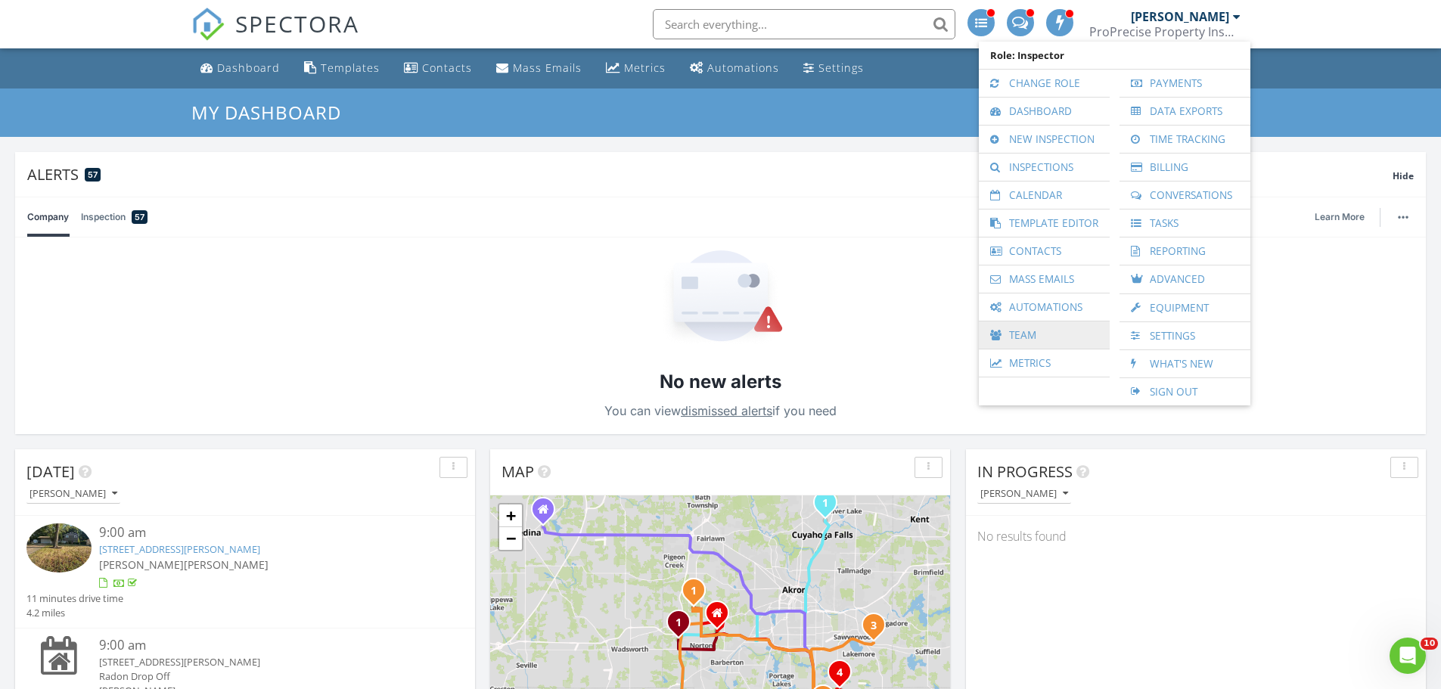
click at [1033, 334] on link "Team" at bounding box center [1044, 334] width 116 height 27
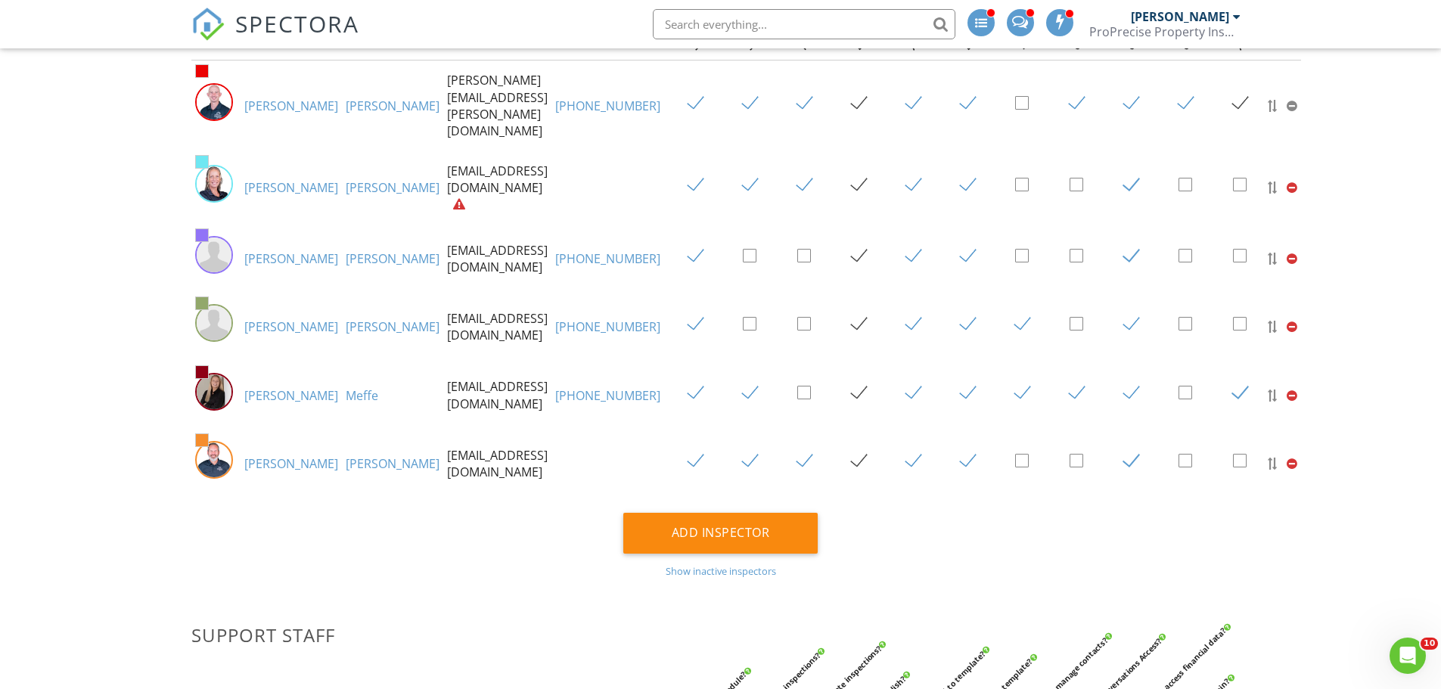
scroll to position [227, 0]
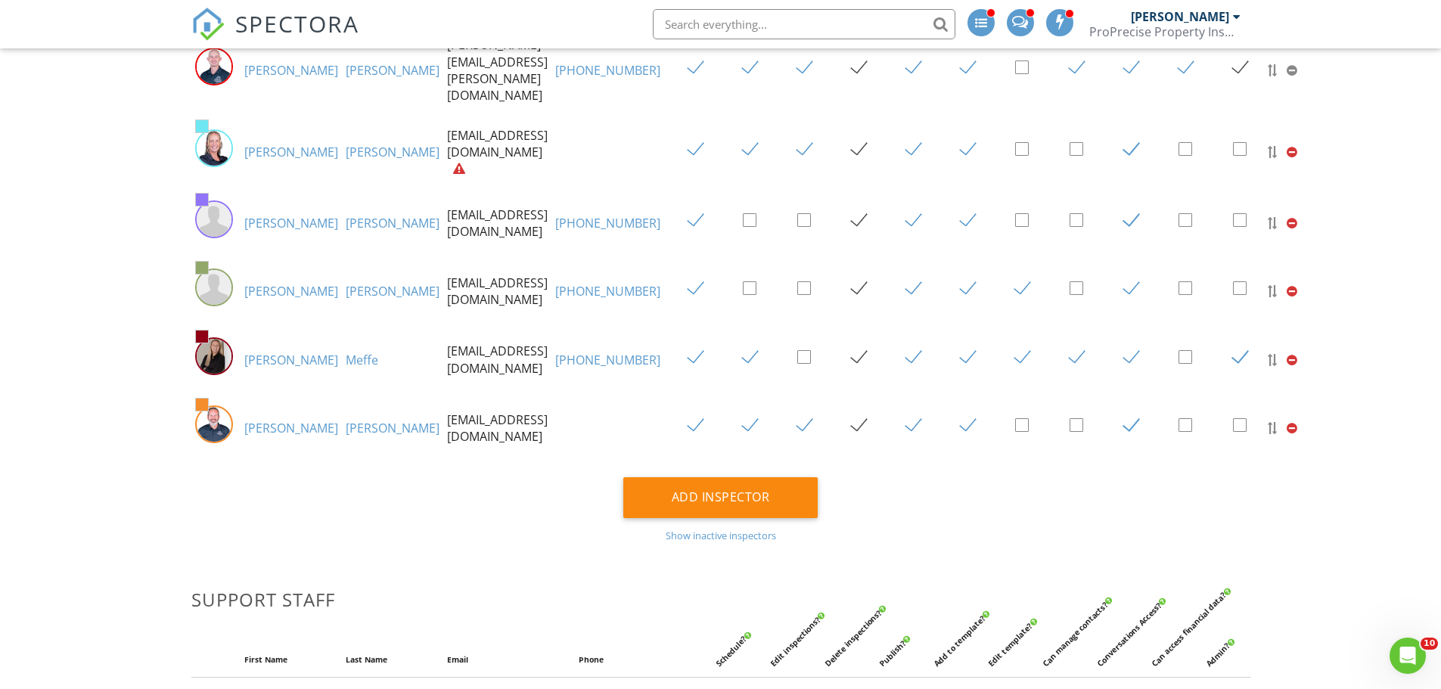
click at [267, 423] on link "David" at bounding box center [291, 428] width 94 height 17
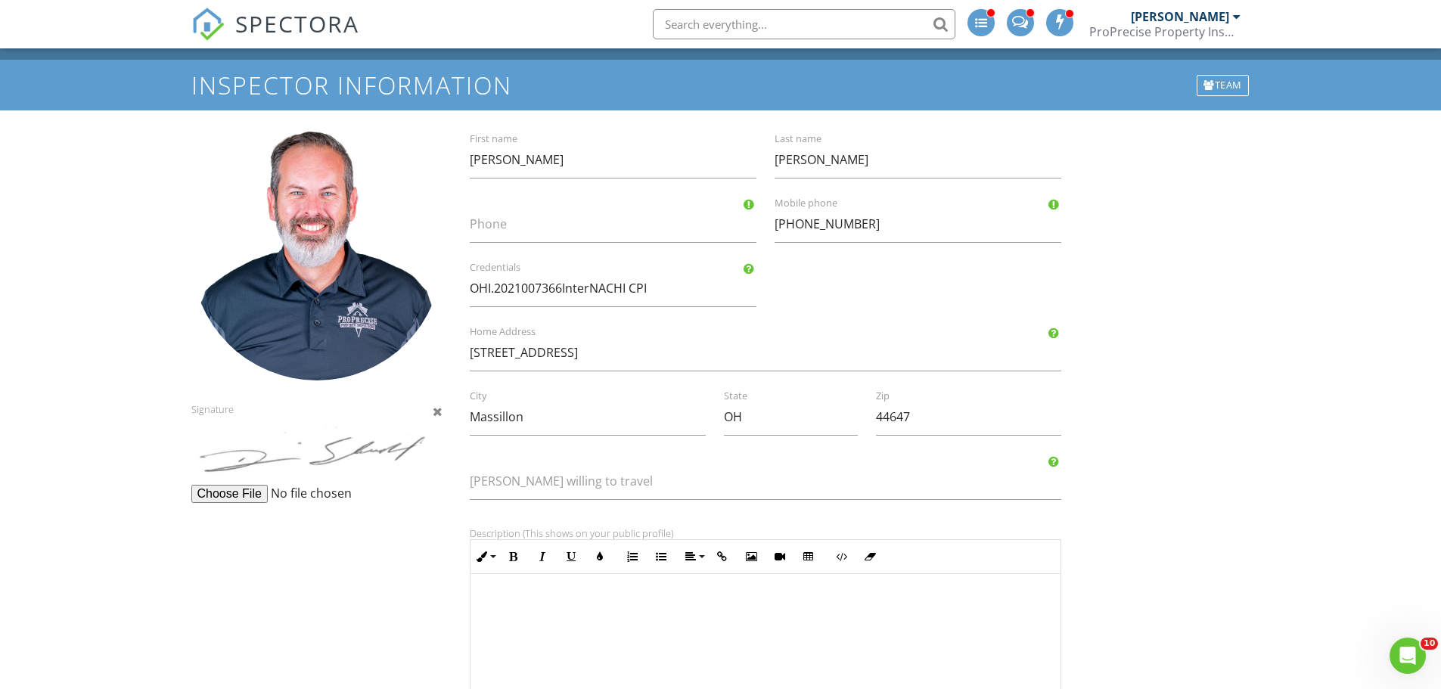
scroll to position [22, 0]
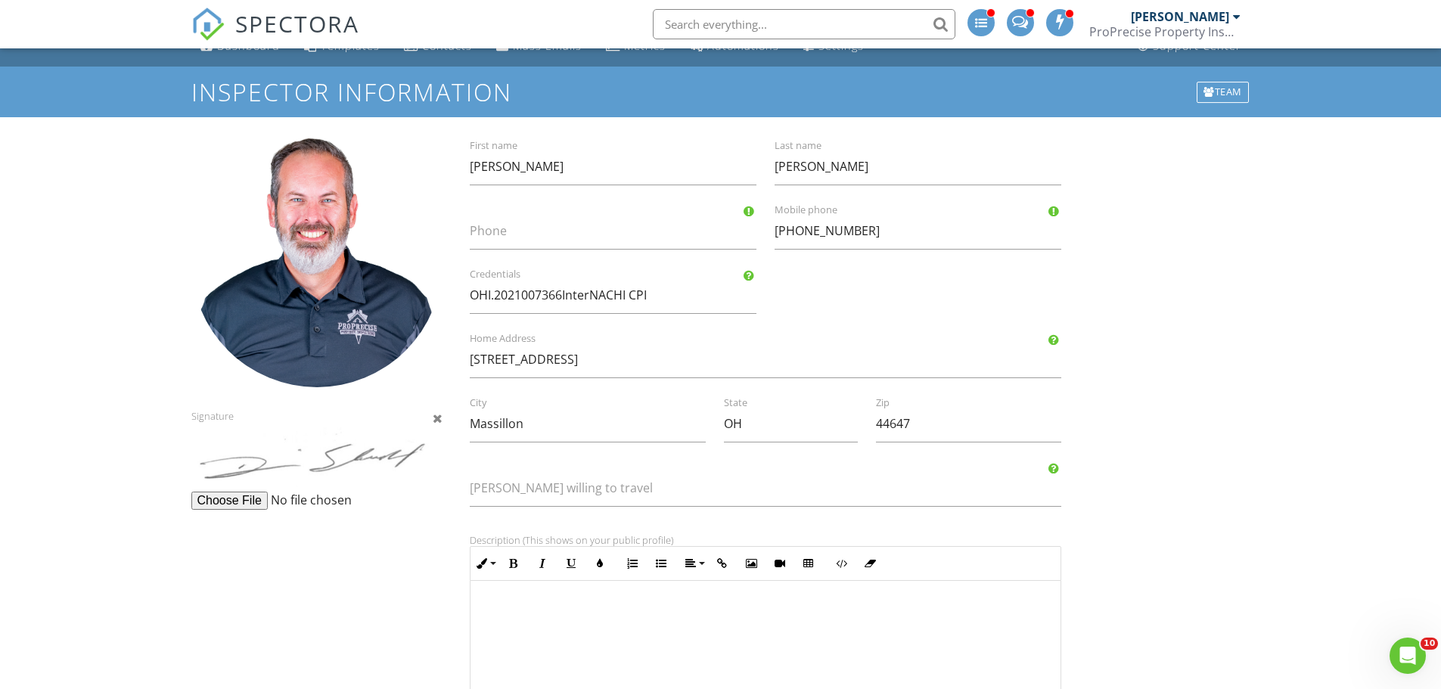
click at [289, 567] on div "Signature David First name Schultz Last name Phone 330-605-7544 Mobile phone OH…" at bounding box center [720, 594] width 1077 height 916
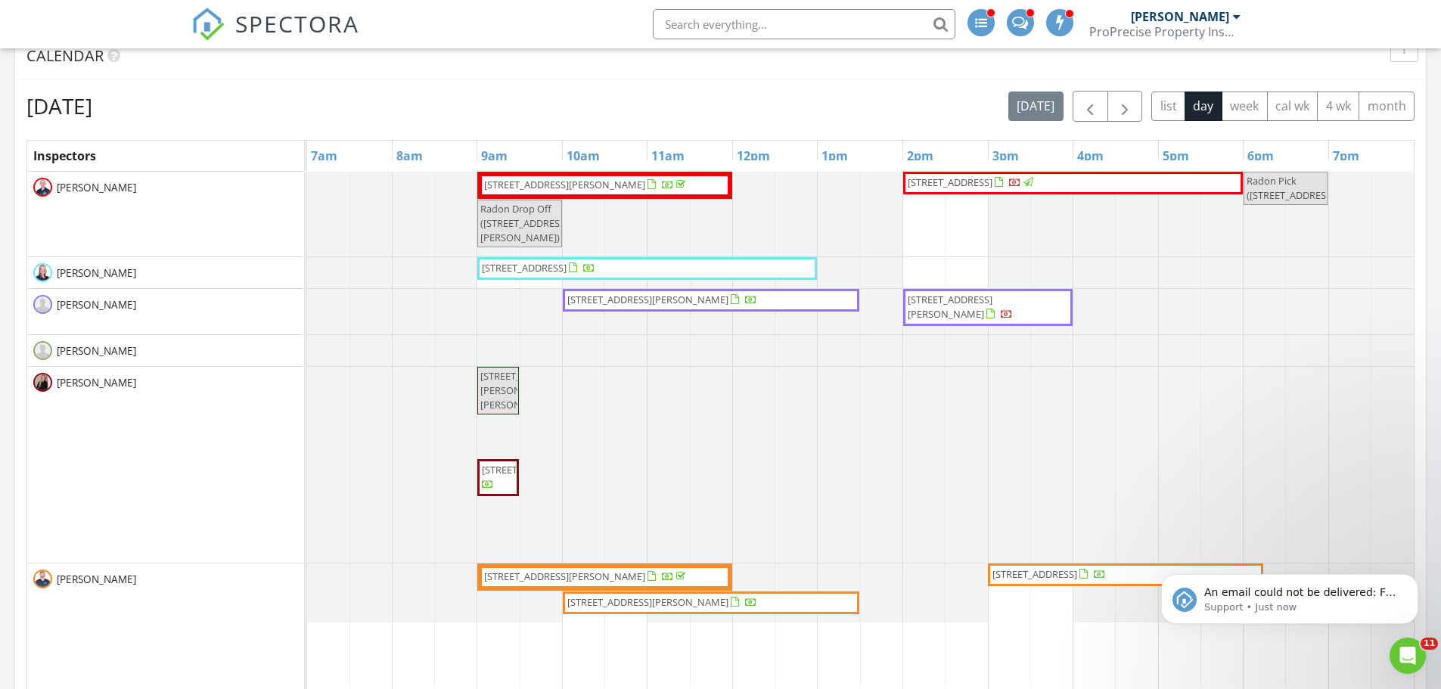
scroll to position [983, 0]
